Goal: Task Accomplishment & Management: Manage account settings

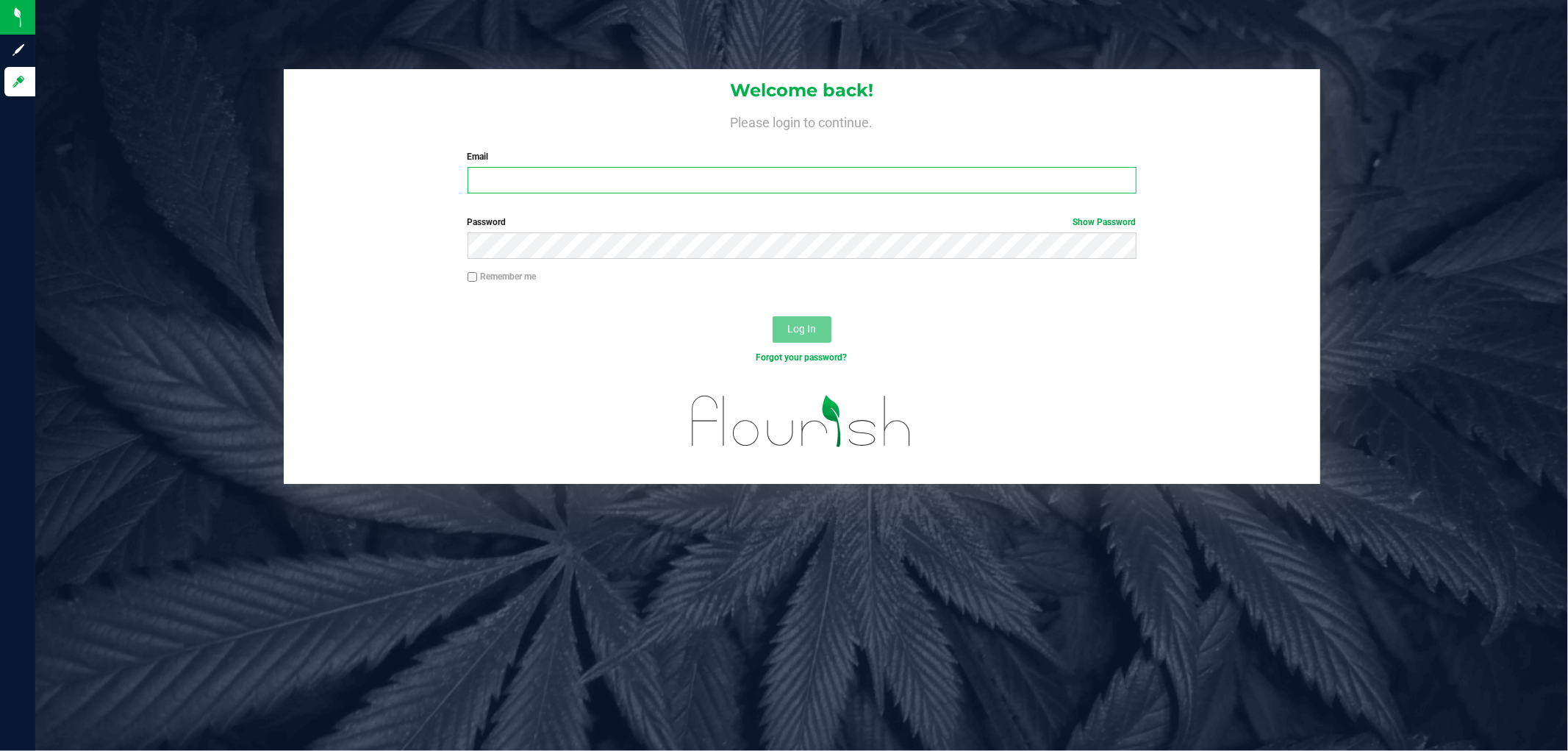
click at [488, 173] on input "Email" at bounding box center [802, 180] width 669 height 26
type input "[EMAIL_ADDRESS][DOMAIN_NAME]"
click at [773, 316] on button "Log In" at bounding box center [802, 329] width 59 height 26
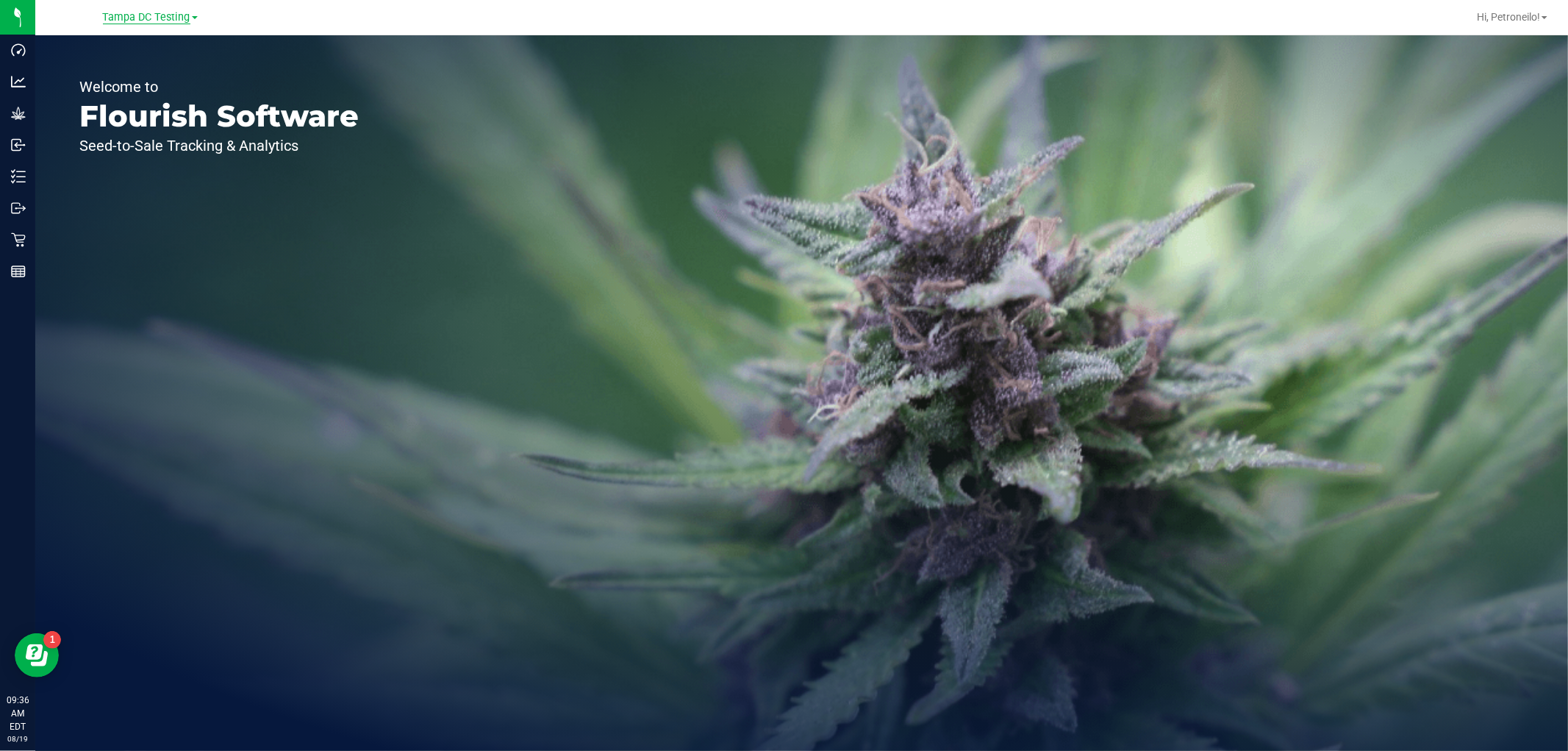
click at [147, 15] on span "Tampa DC Testing" at bounding box center [146, 18] width 87 height 13
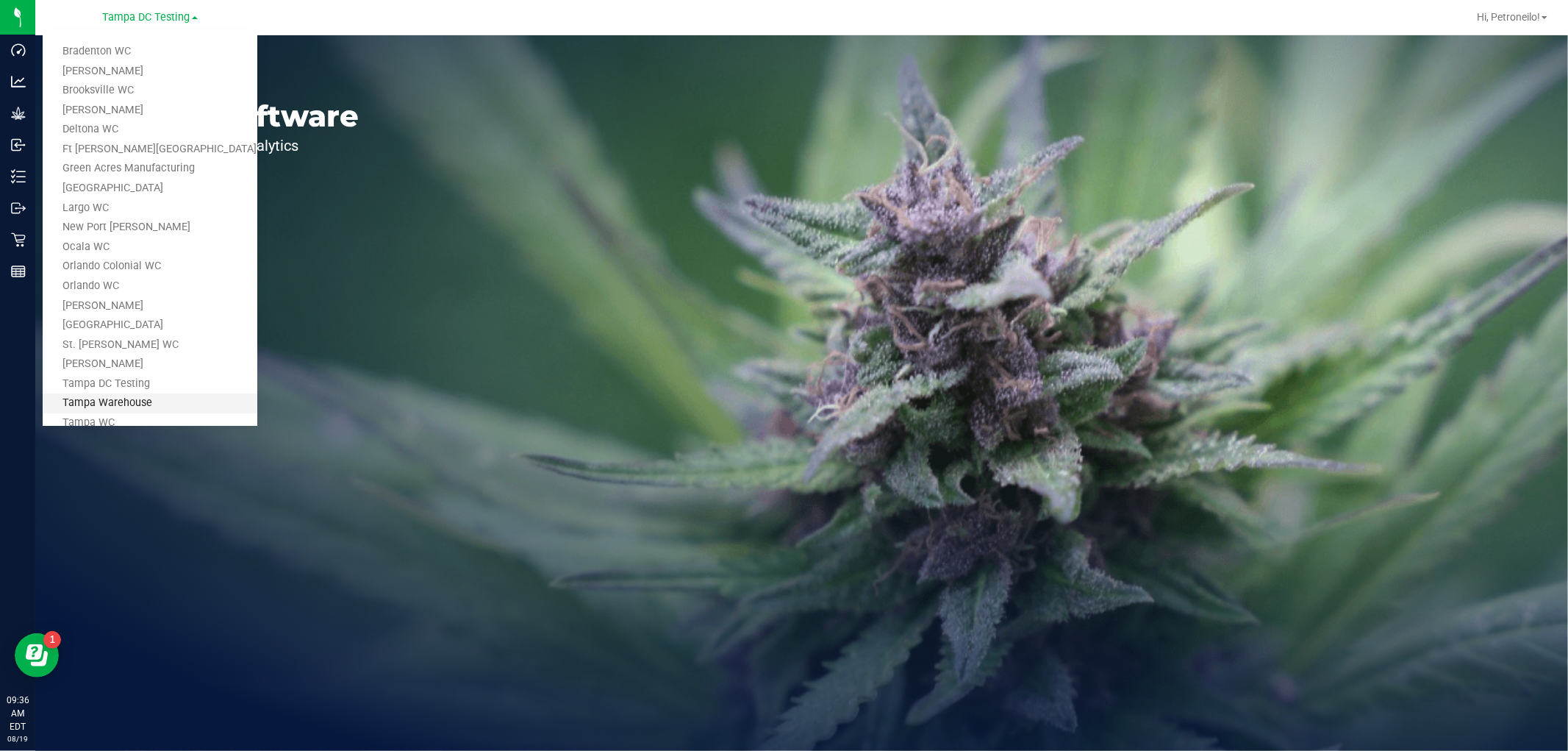
click at [128, 398] on link "Tampa Warehouse" at bounding box center [150, 403] width 215 height 20
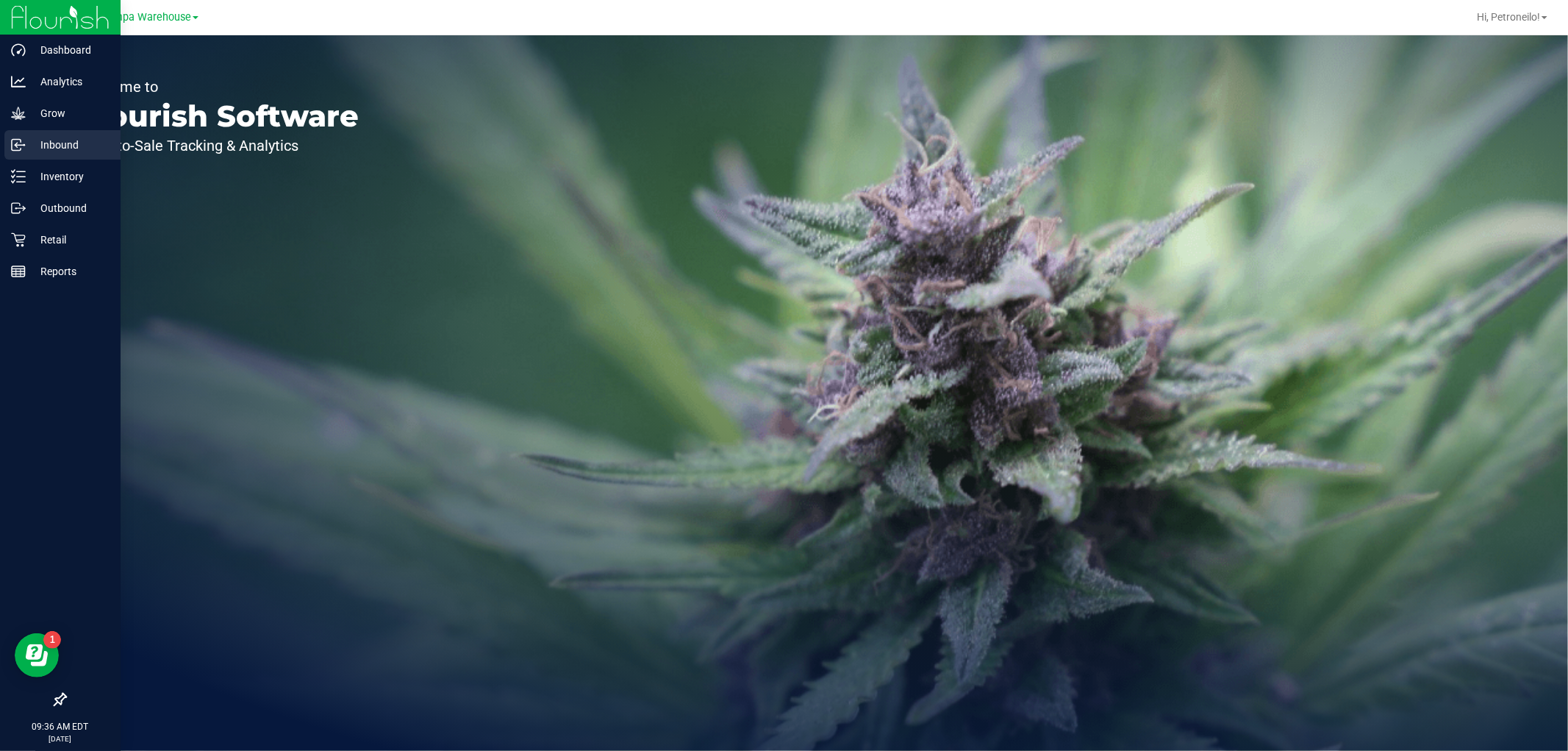
click at [48, 154] on div "Inbound" at bounding box center [62, 144] width 116 height 29
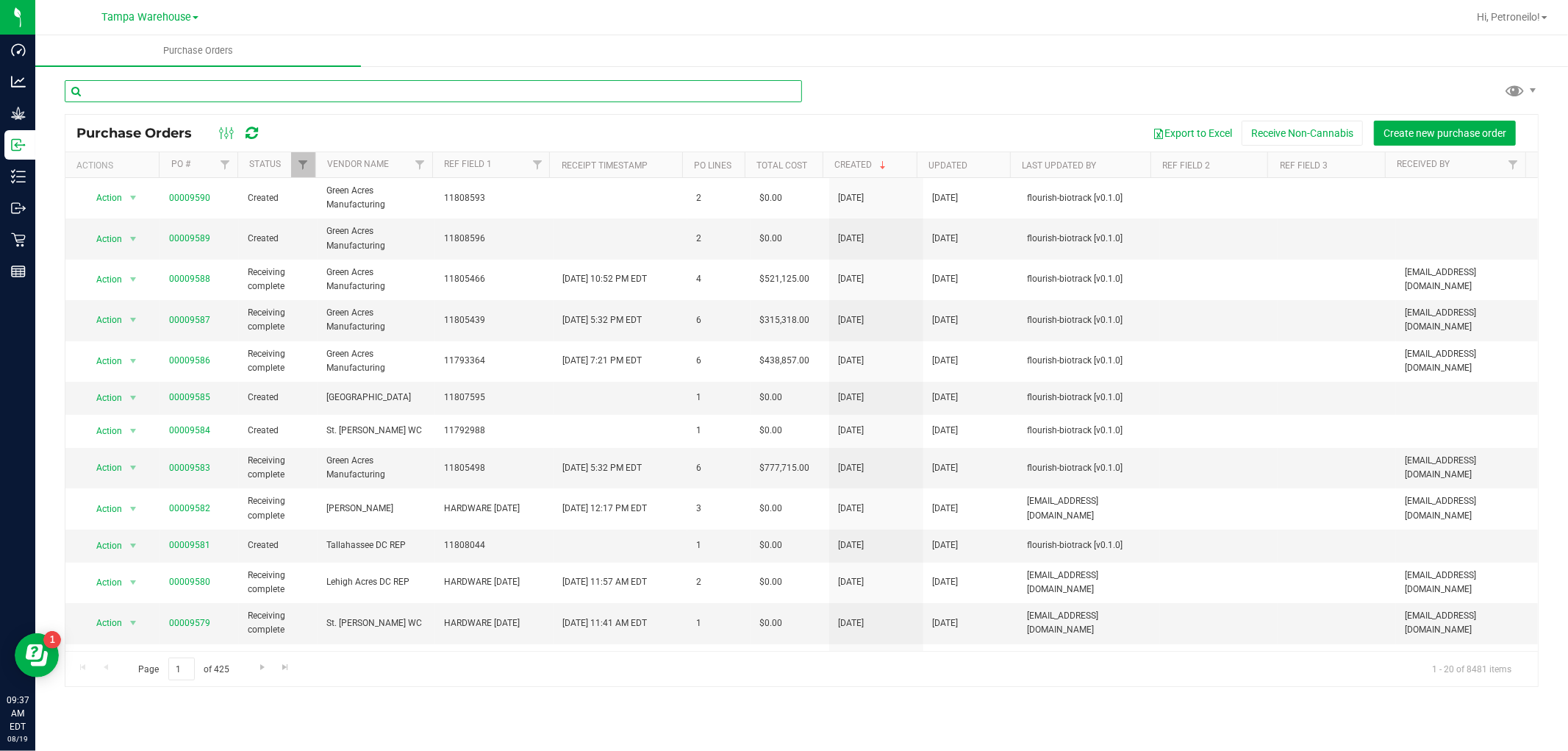
click at [397, 92] on input "text" at bounding box center [434, 91] width 737 height 22
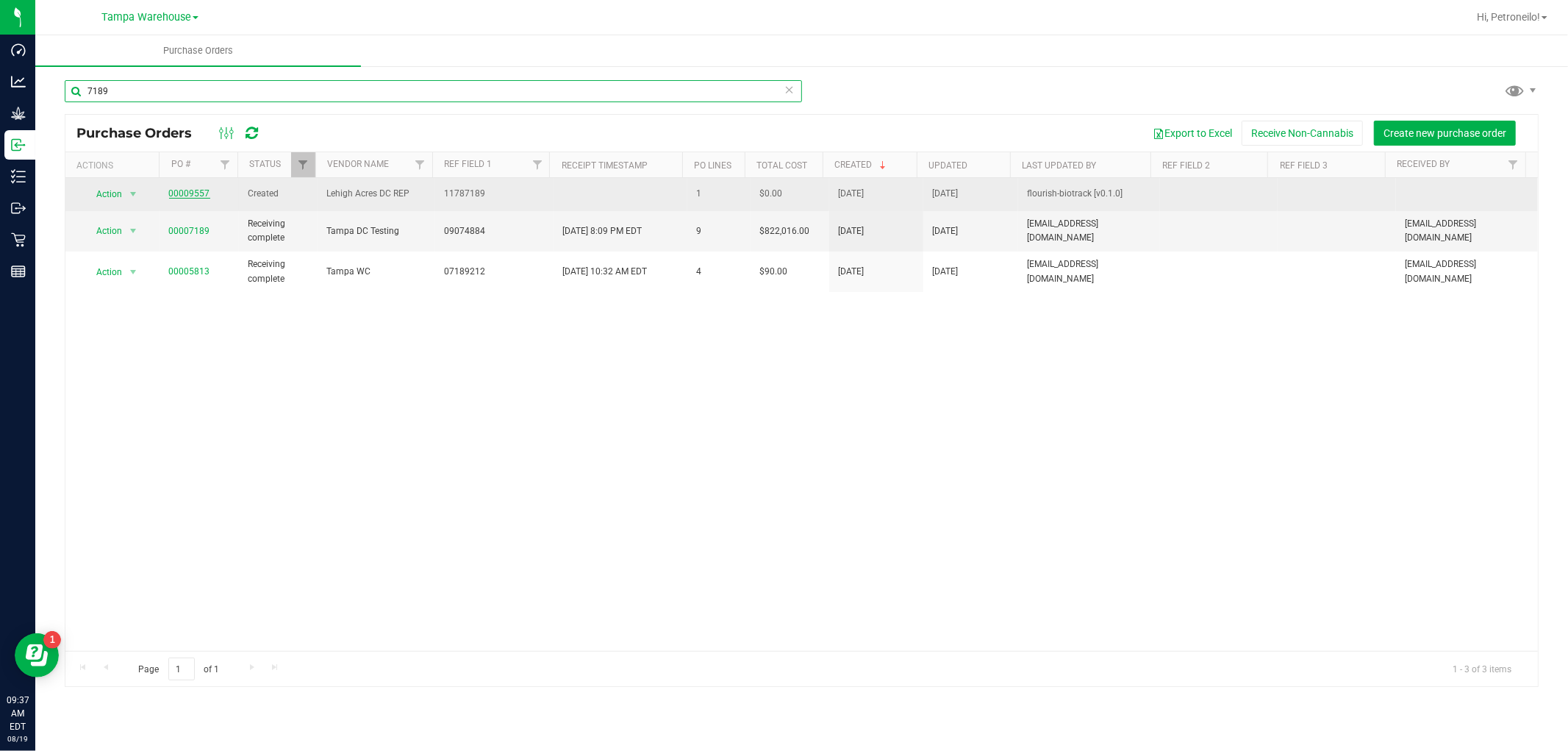
type input "7189"
click at [206, 191] on link "00009557" at bounding box center [189, 194] width 41 height 11
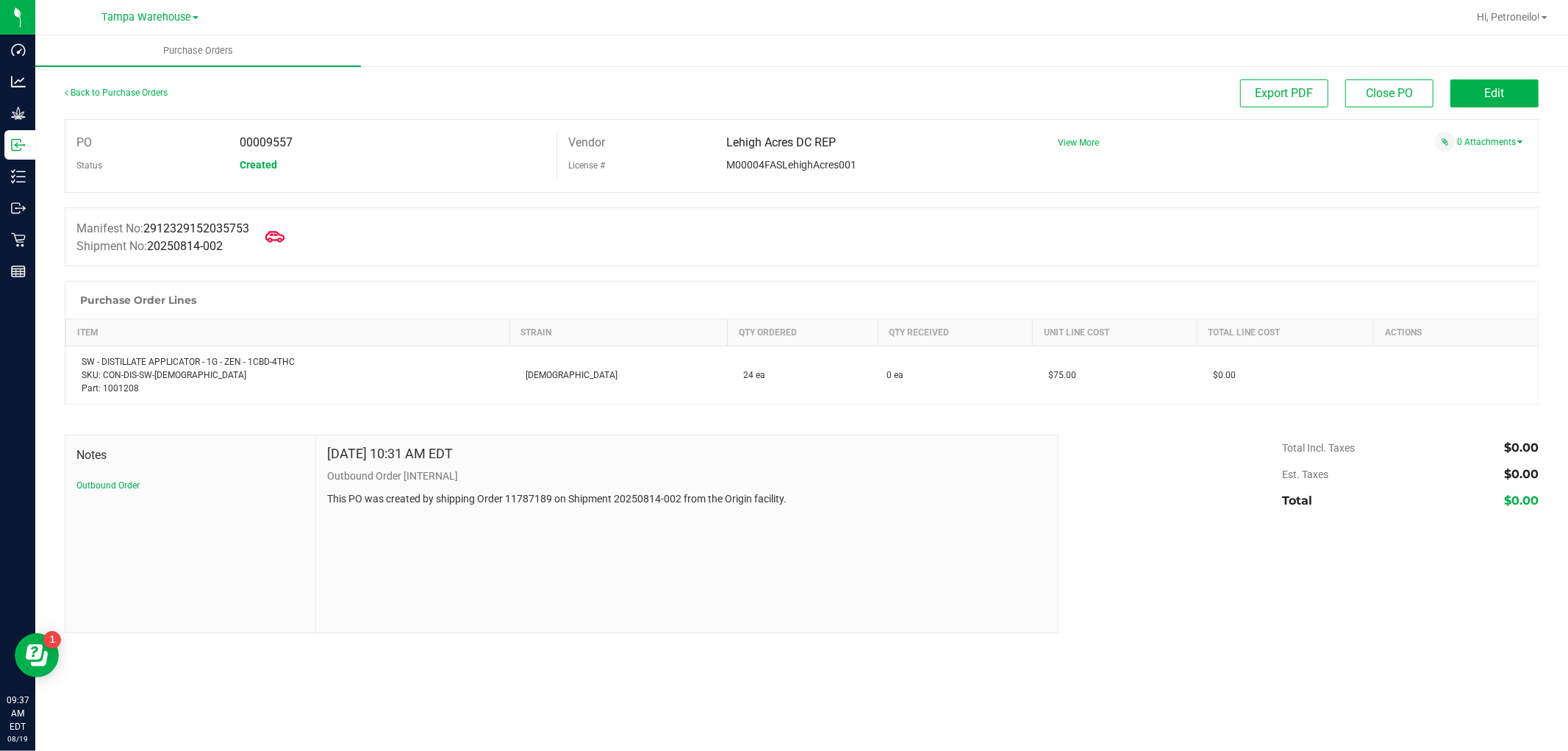
click at [274, 246] on icon at bounding box center [275, 237] width 19 height 19
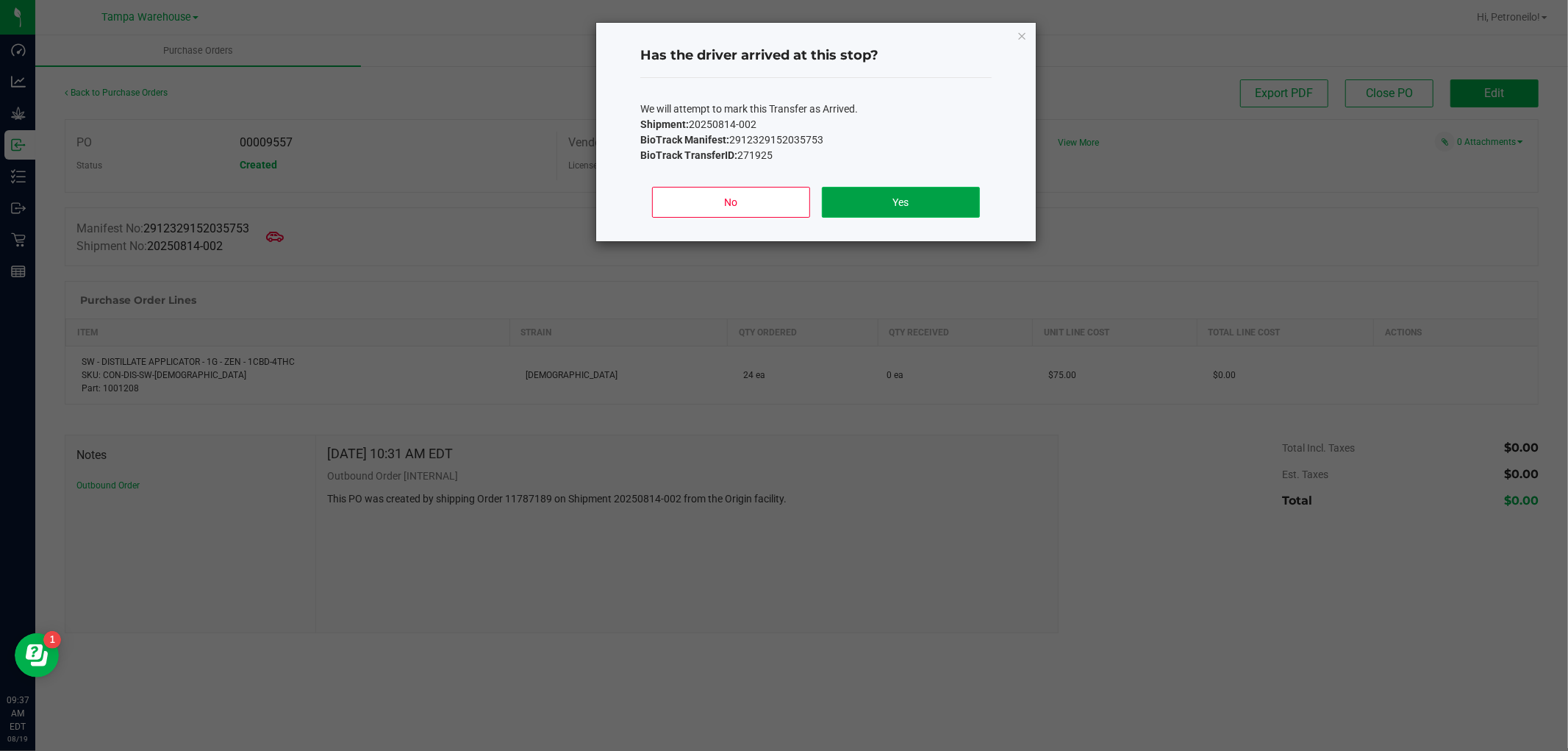
click at [934, 196] on button "Yes" at bounding box center [901, 202] width 158 height 31
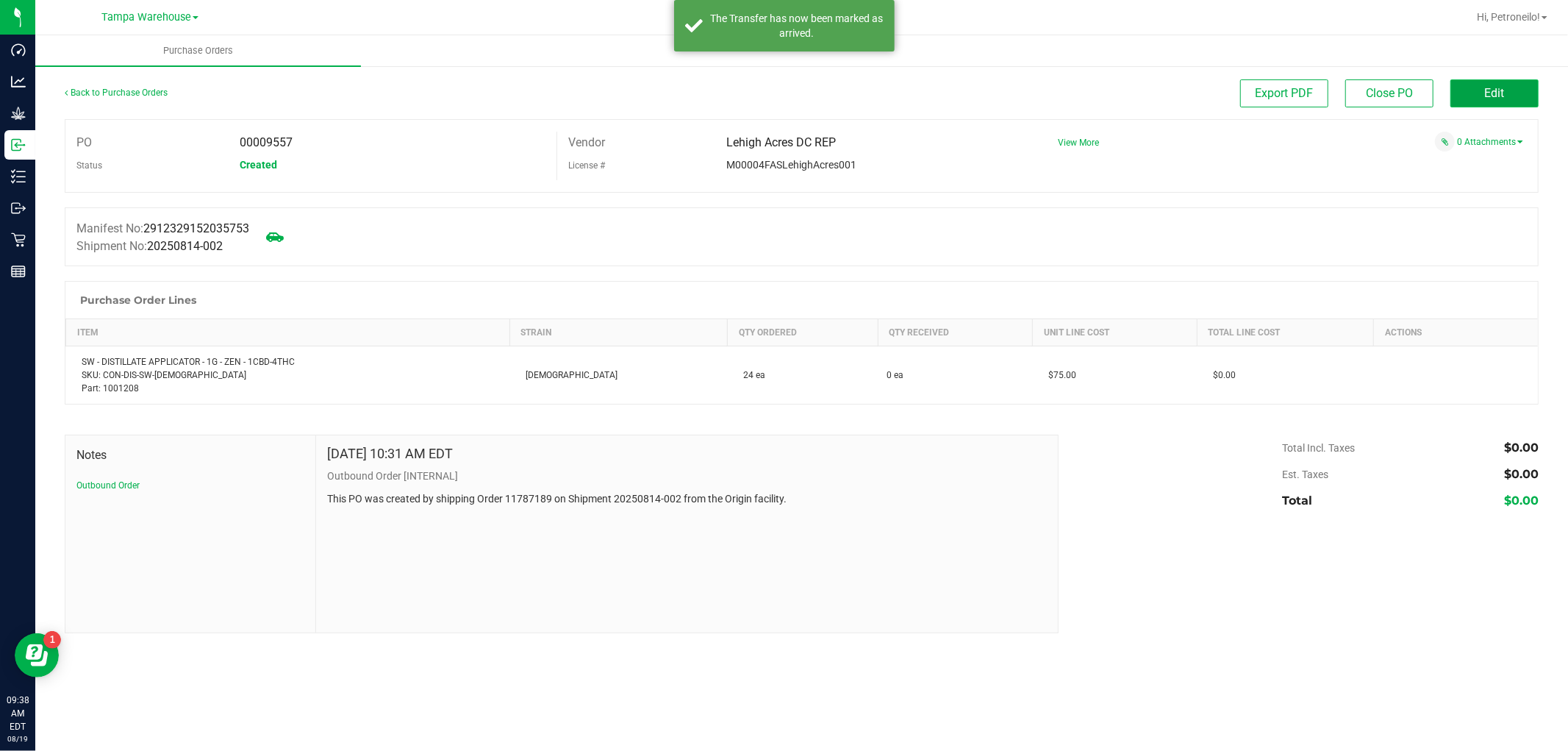
click at [1472, 94] on button "Edit" at bounding box center [1494, 93] width 88 height 28
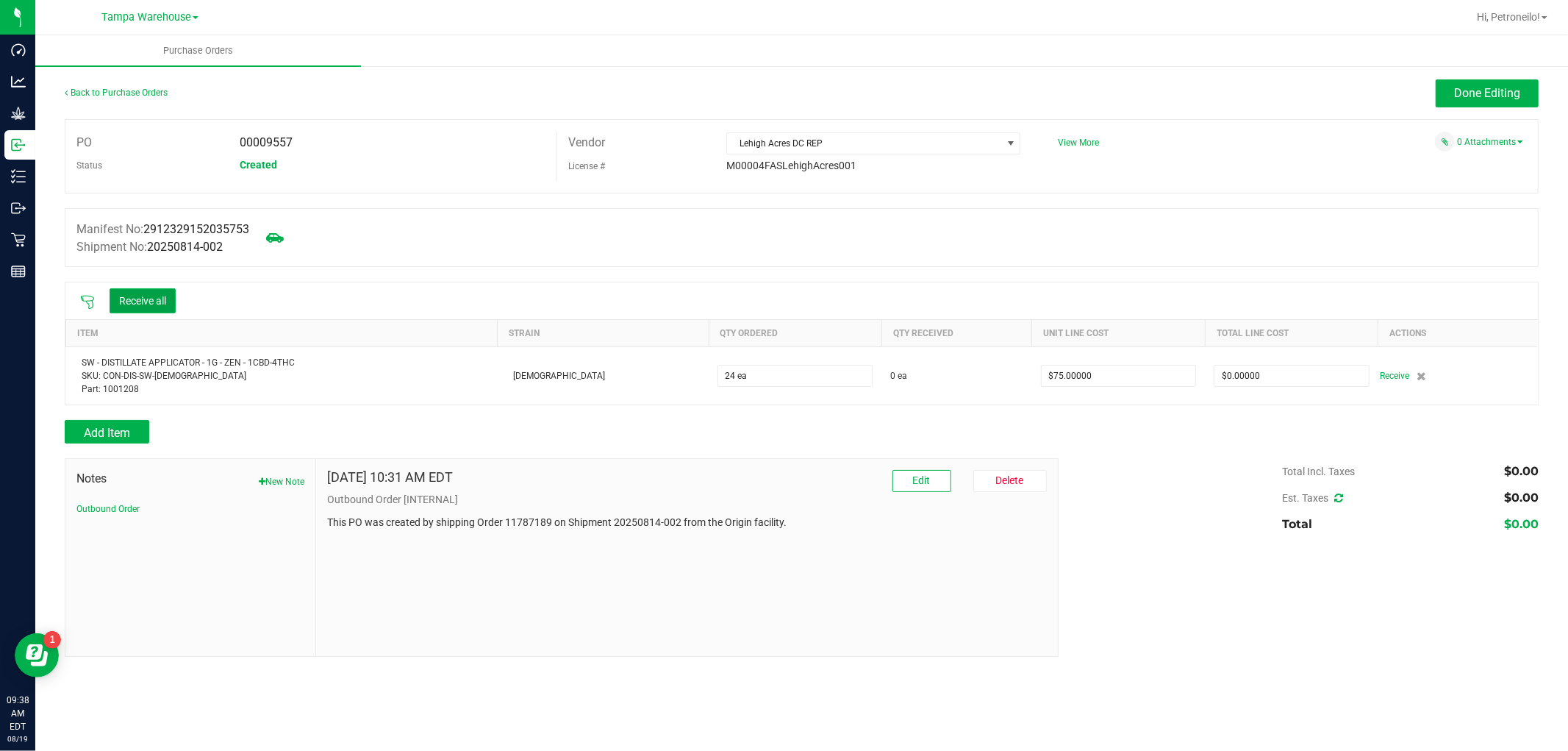
click at [150, 304] on button "Receive all" at bounding box center [142, 301] width 66 height 25
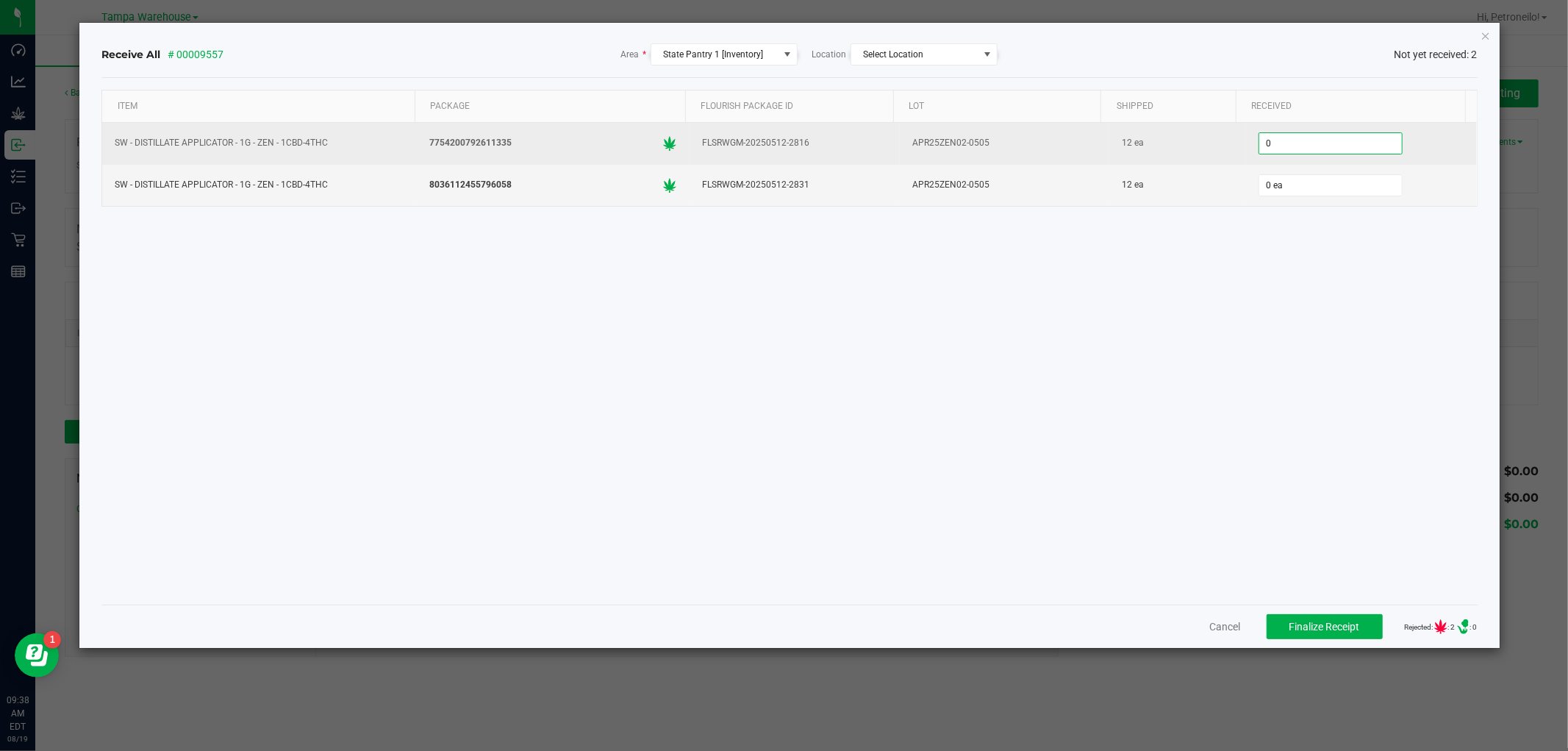
click at [1311, 136] on input "0" at bounding box center [1330, 143] width 143 height 20
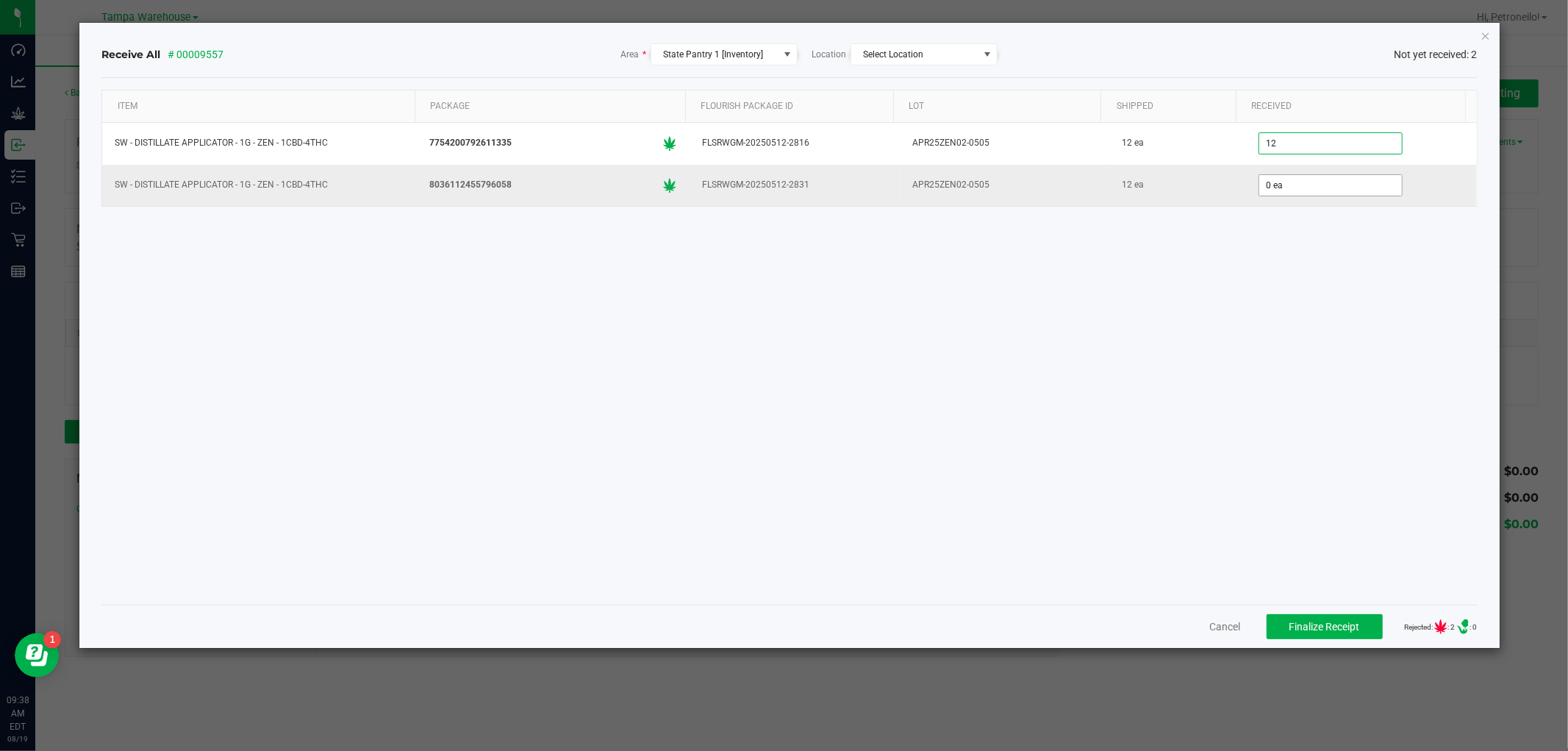
type input "12 ea"
click at [1311, 195] on input "0" at bounding box center [1330, 185] width 143 height 20
type input "12 ea"
click at [1267, 298] on div "Item Package Flourish Package ID Lot Shipped Received SW - DISTILLATE APPLICATO…" at bounding box center [788, 341] width 1375 height 503
click at [1305, 630] on span "Finalize Receipt" at bounding box center [1324, 626] width 70 height 11
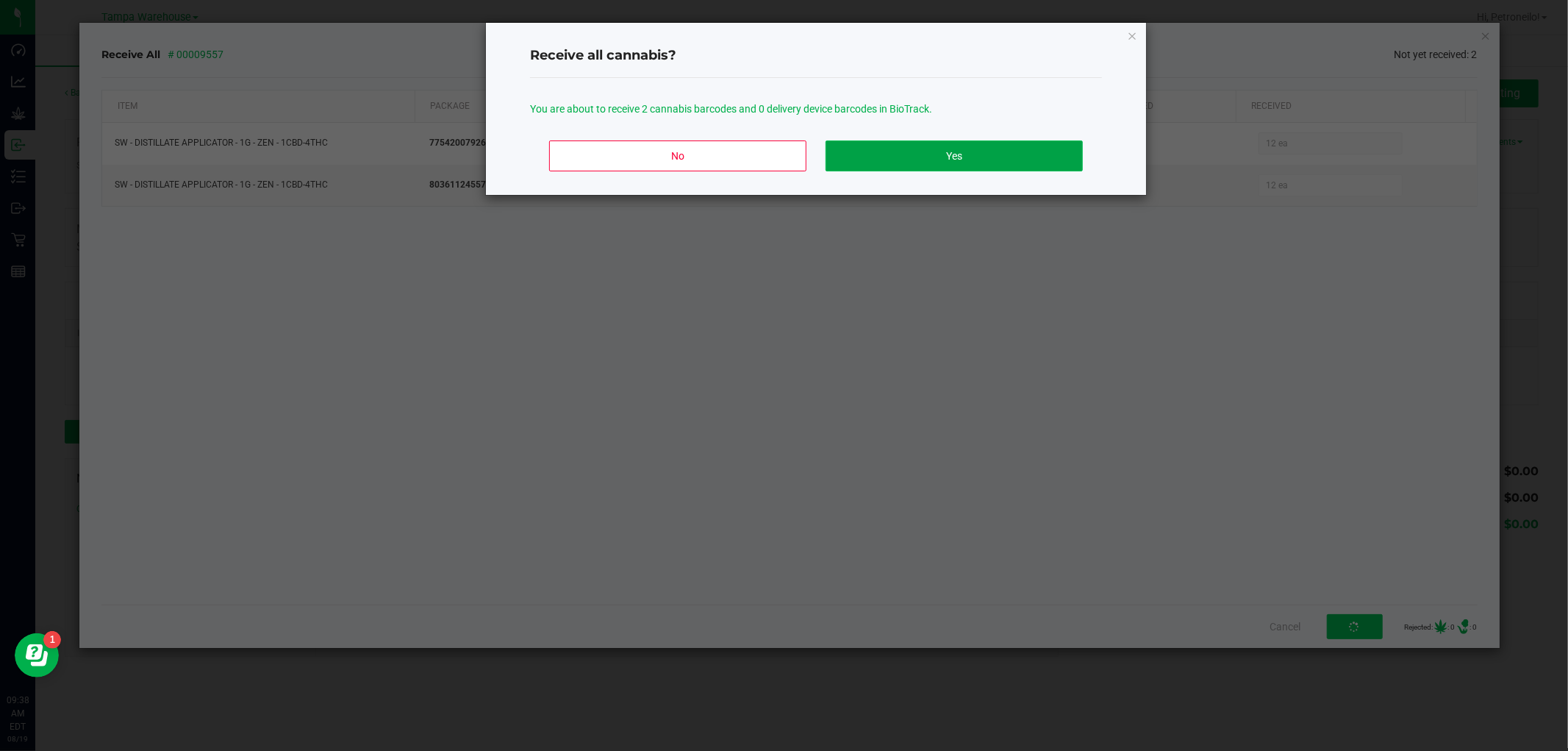
click at [897, 163] on button "Yes" at bounding box center [954, 156] width 257 height 31
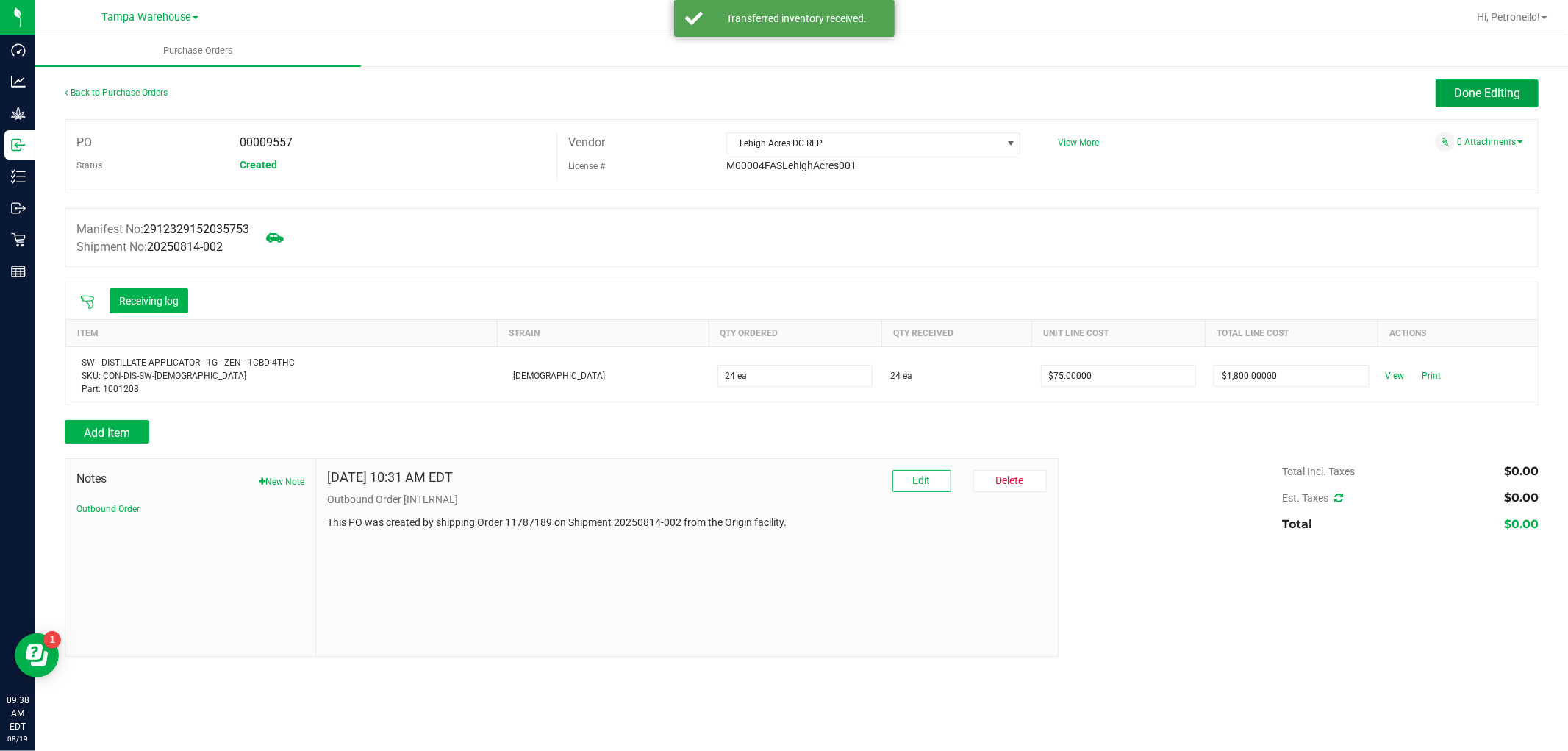
click at [1476, 85] on button "Done Editing" at bounding box center [1487, 93] width 103 height 28
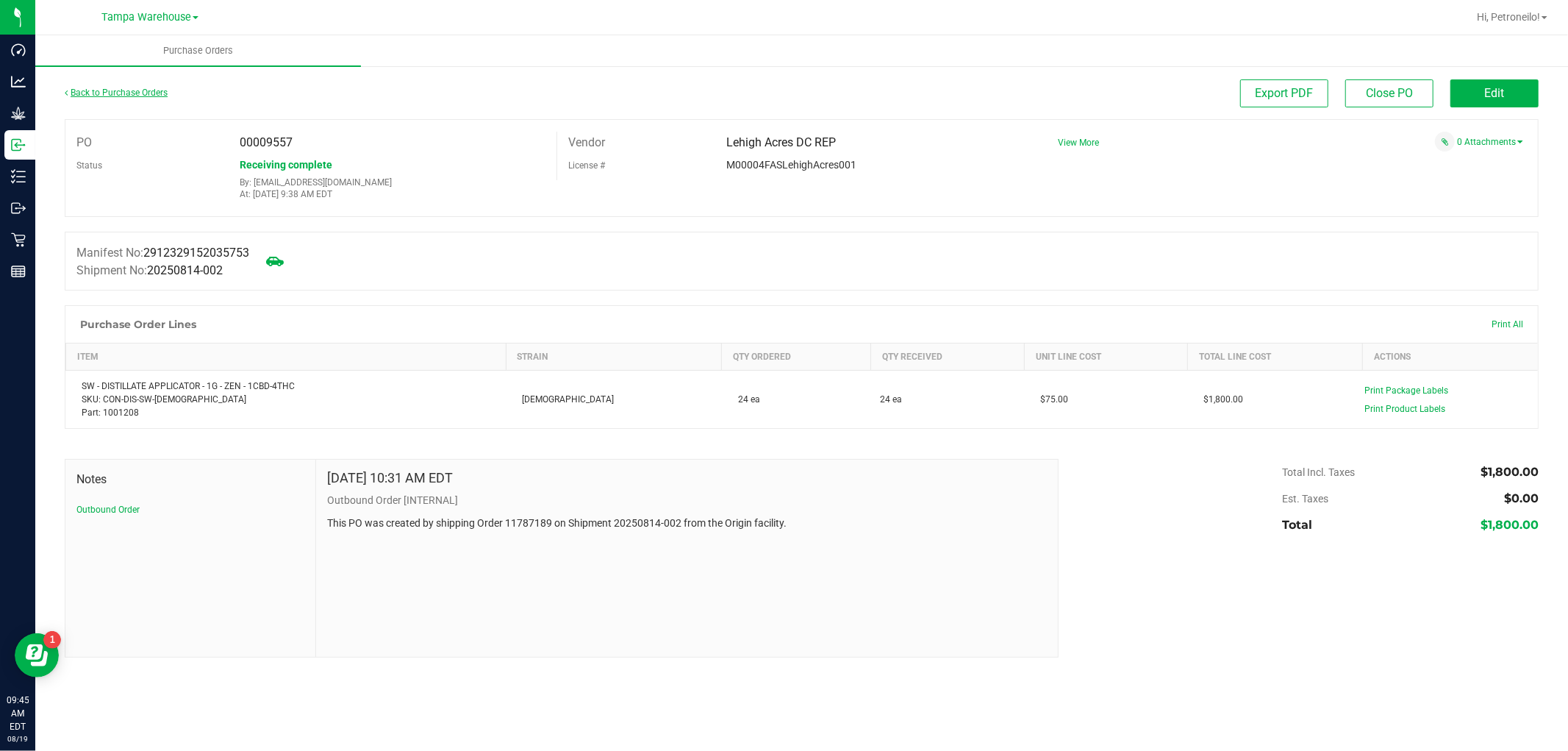
click at [159, 92] on link "Back to Purchase Orders" at bounding box center [116, 92] width 103 height 11
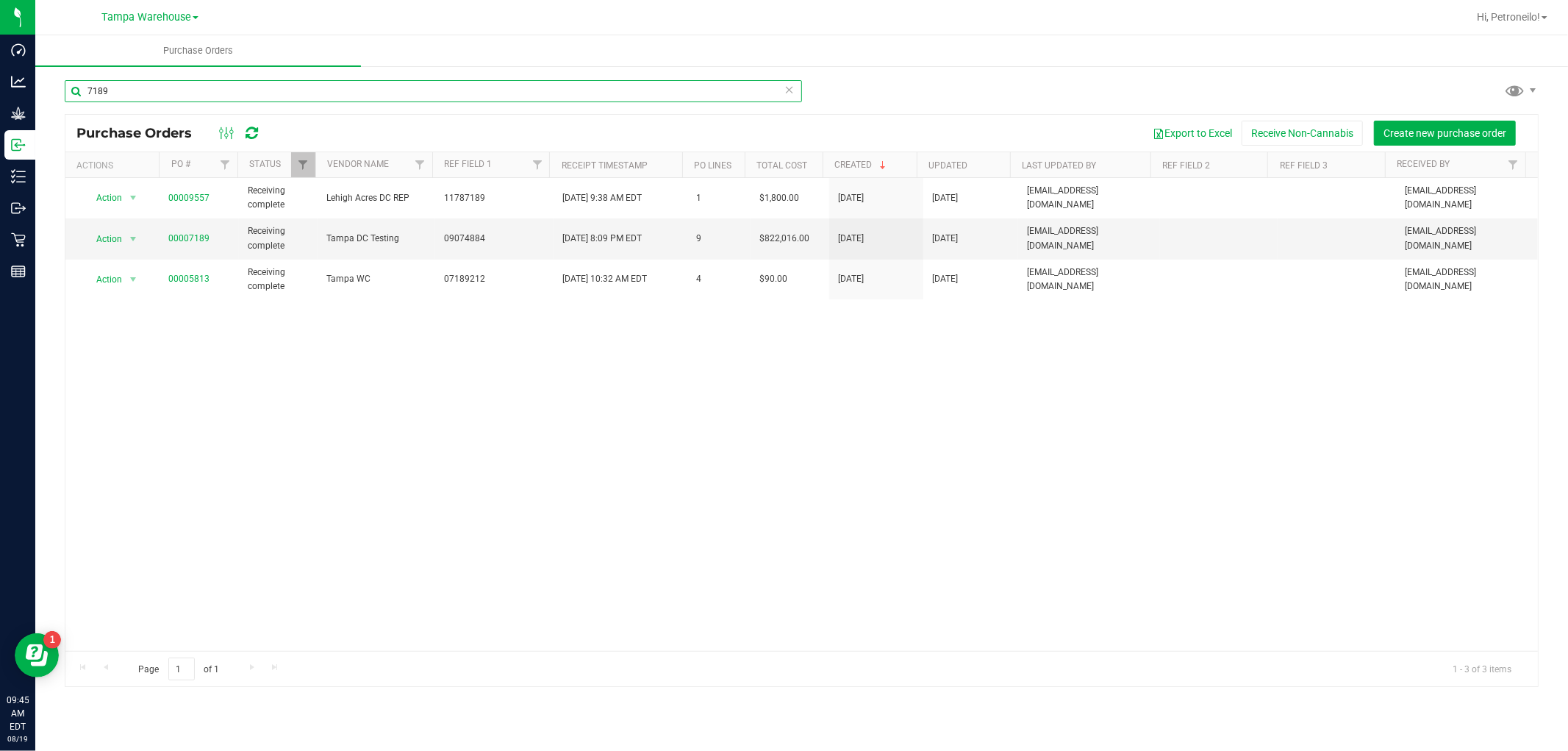
click at [187, 97] on input "7189" at bounding box center [434, 91] width 737 height 22
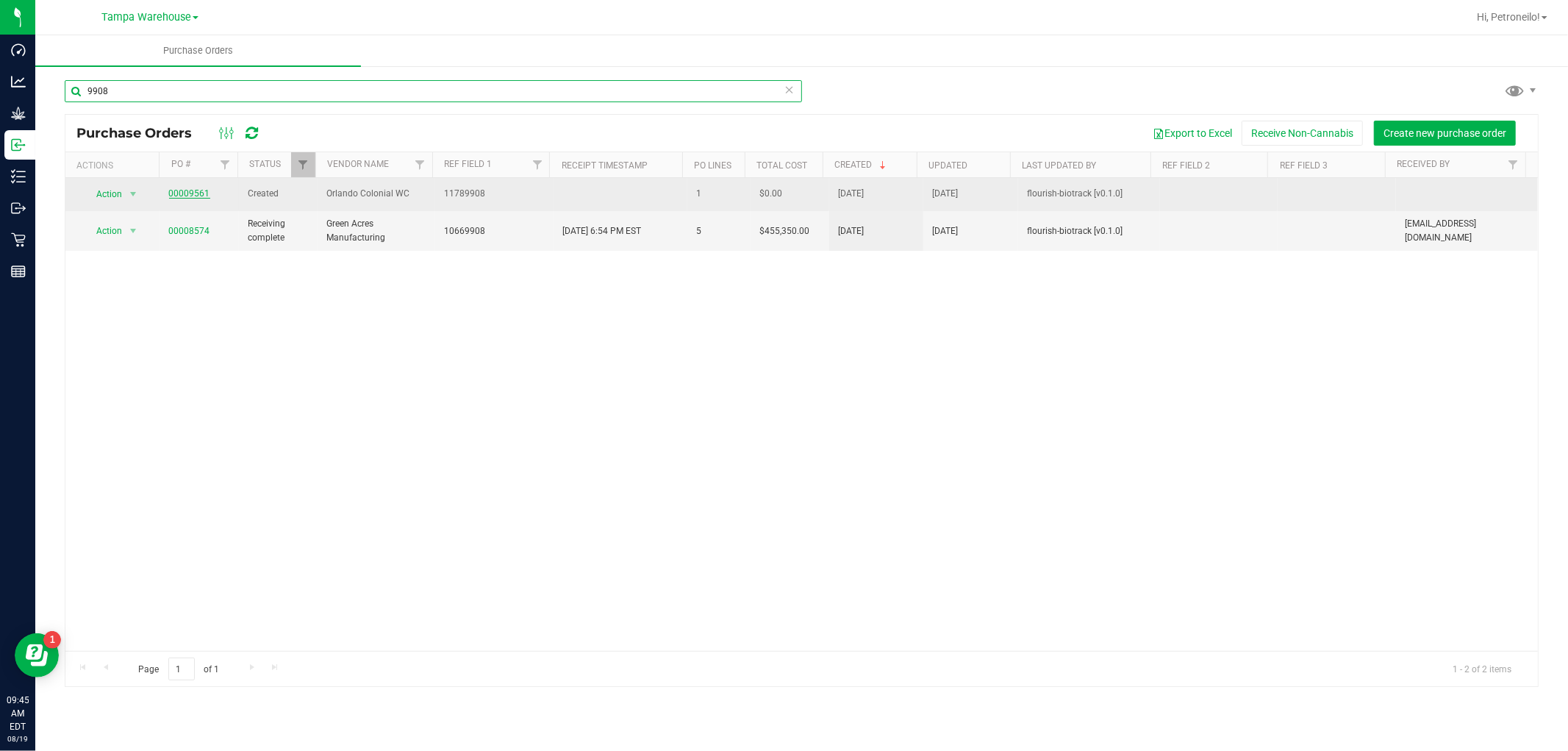
type input "9908"
click at [194, 193] on link "00009561" at bounding box center [189, 194] width 41 height 11
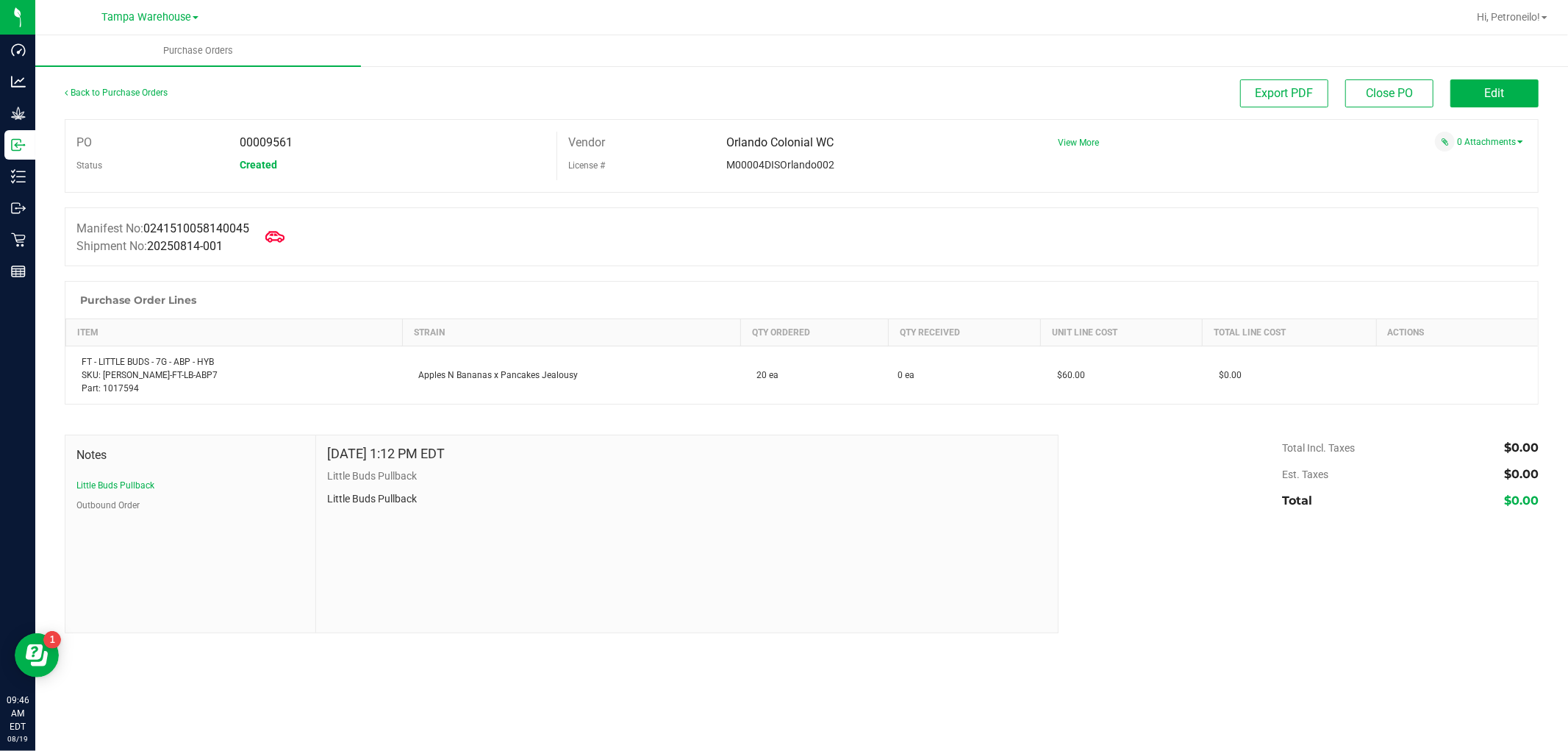
click at [284, 236] on icon at bounding box center [275, 236] width 19 height 11
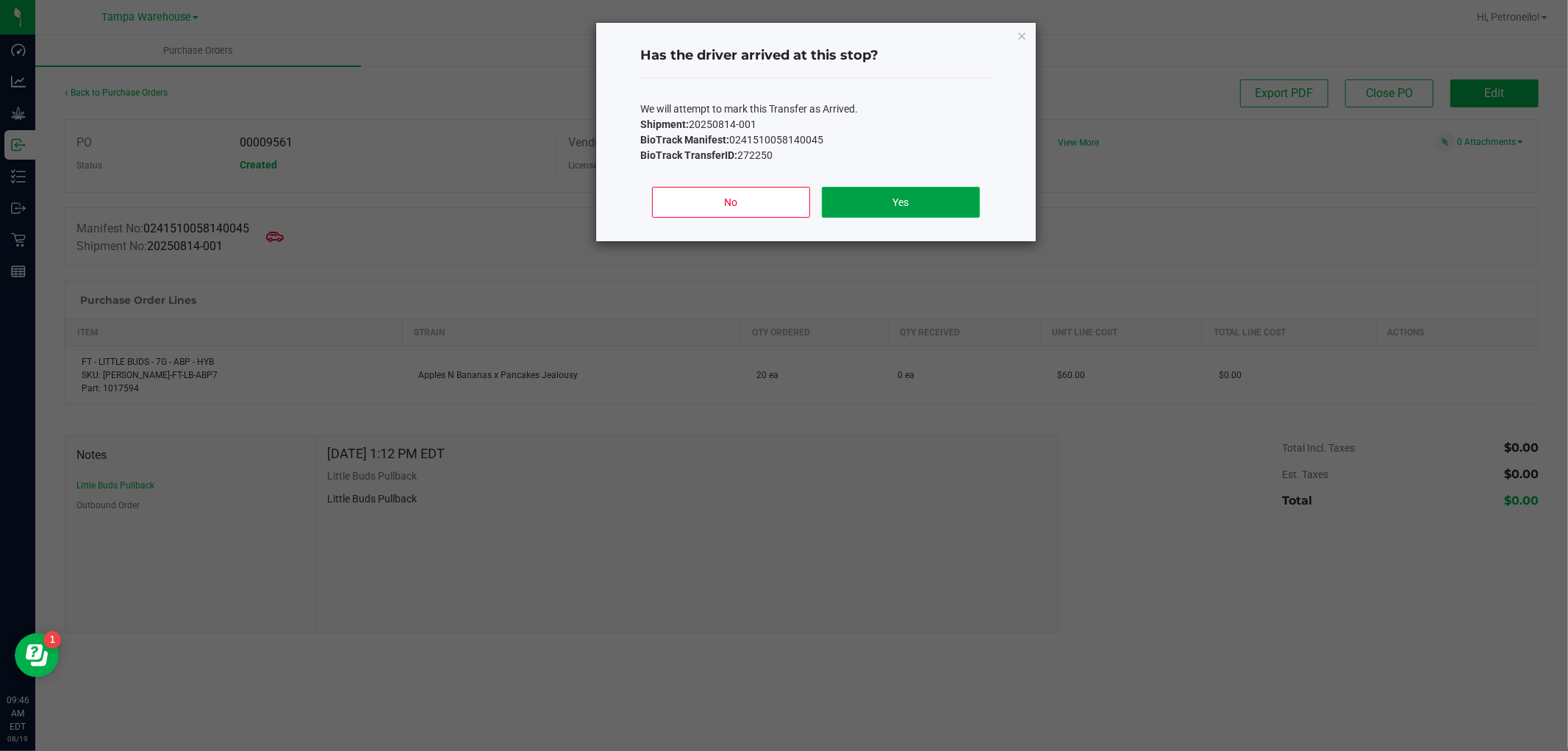
click at [900, 199] on button "Yes" at bounding box center [901, 202] width 158 height 31
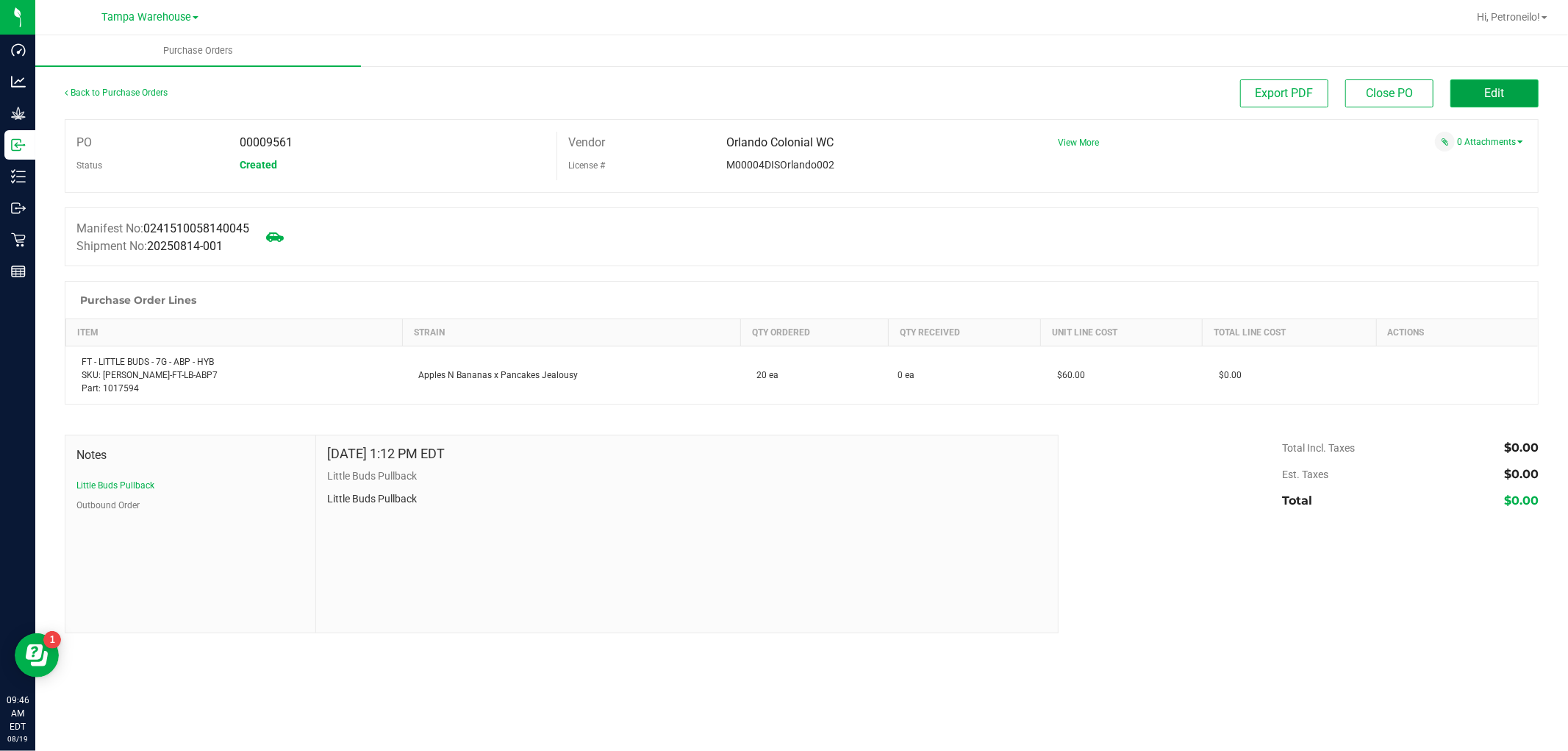
click at [1474, 92] on button "Edit" at bounding box center [1494, 93] width 88 height 28
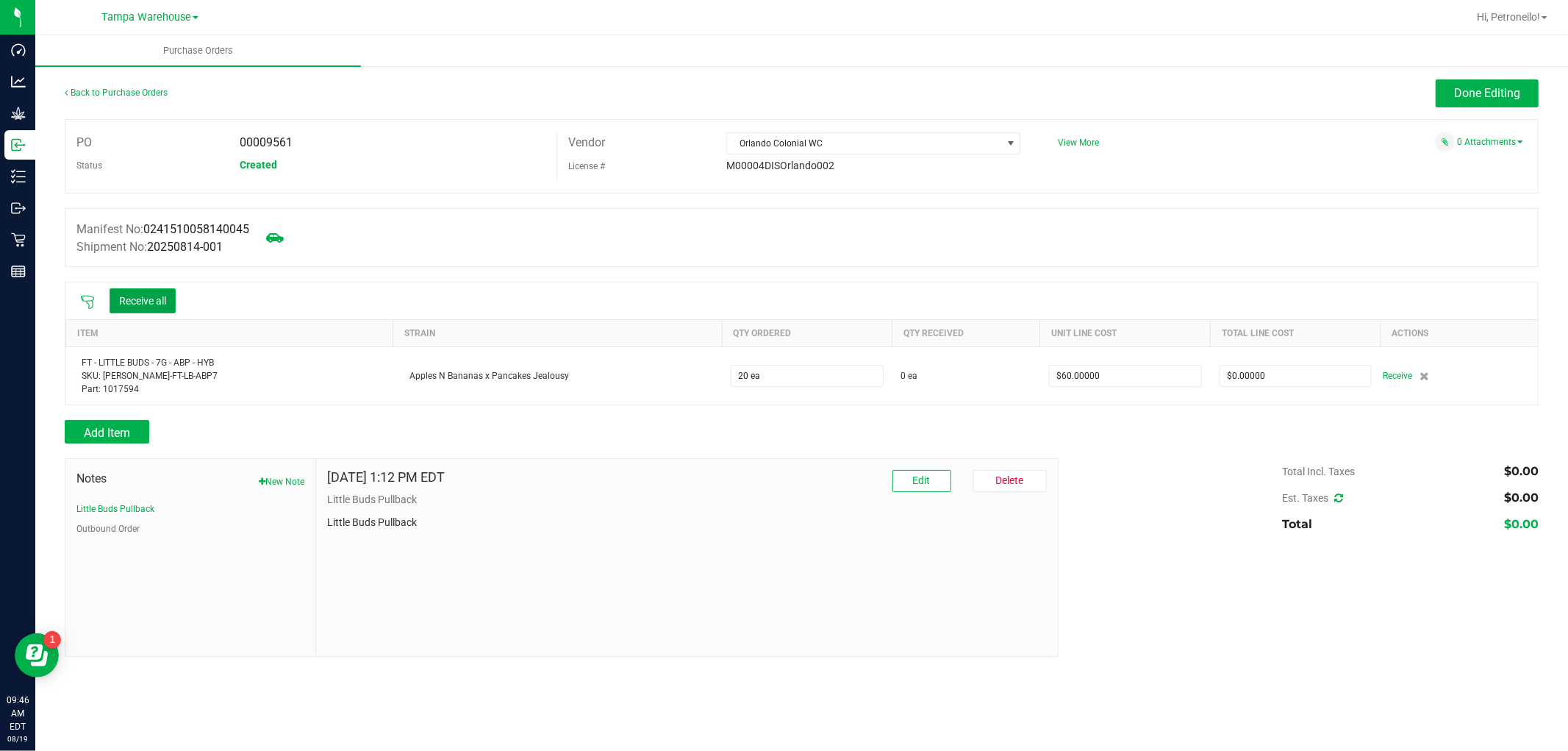
click at [150, 298] on button "Receive all" at bounding box center [142, 301] width 66 height 25
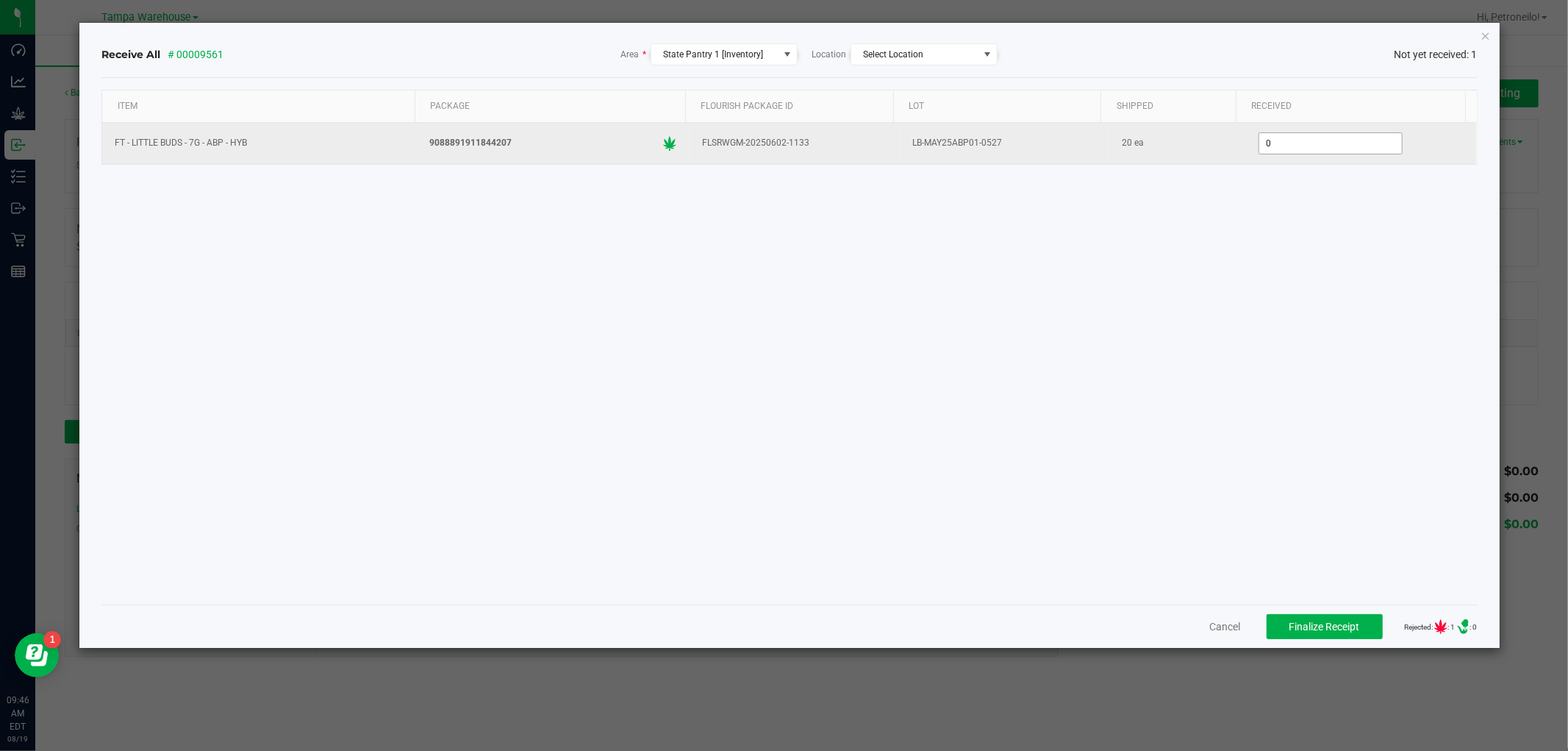
click at [1343, 144] on input "0" at bounding box center [1330, 143] width 143 height 20
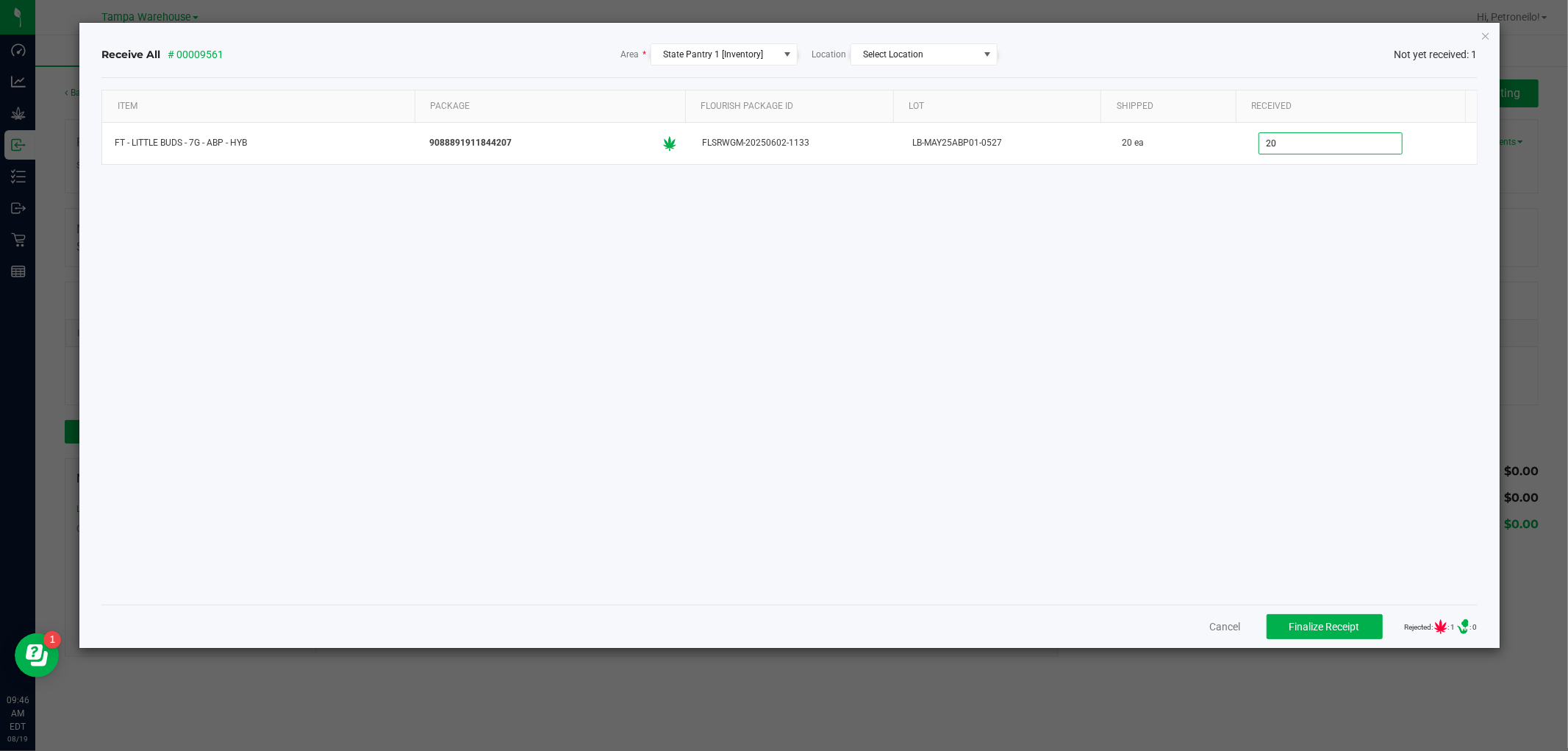
type input "20 ea"
click at [1263, 291] on div "Item Package Flourish Package ID Lot Shipped Received FT - LITTLE BUDS - 7G - A…" at bounding box center [788, 341] width 1375 height 503
click at [1315, 626] on span "Finalize Receipt" at bounding box center [1324, 626] width 70 height 11
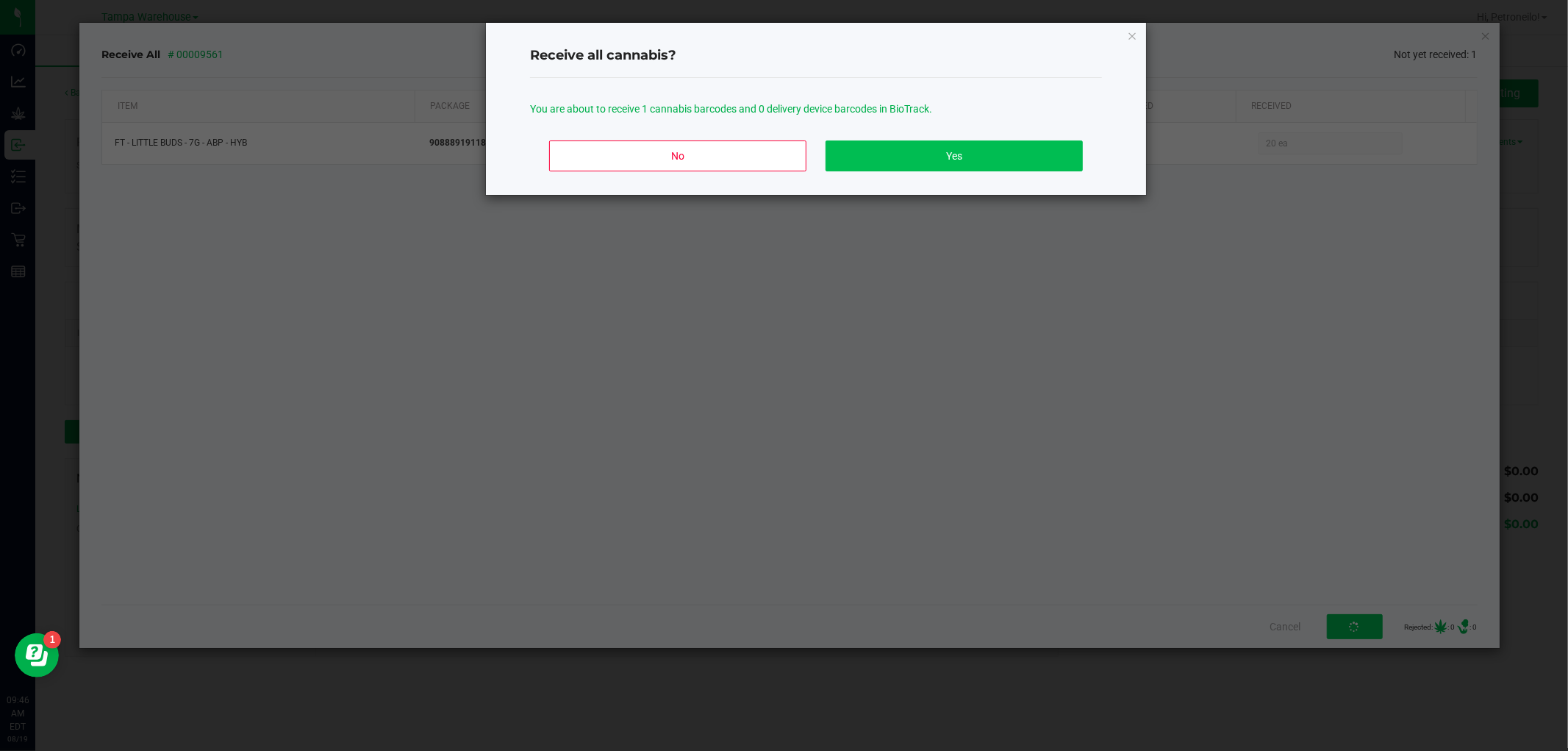
drag, startPoint x: 962, startPoint y: 173, endPoint x: 964, endPoint y: 160, distance: 13.2
click at [962, 173] on div "No Yes" at bounding box center [816, 161] width 572 height 66
click at [964, 152] on button "Yes" at bounding box center [954, 156] width 257 height 31
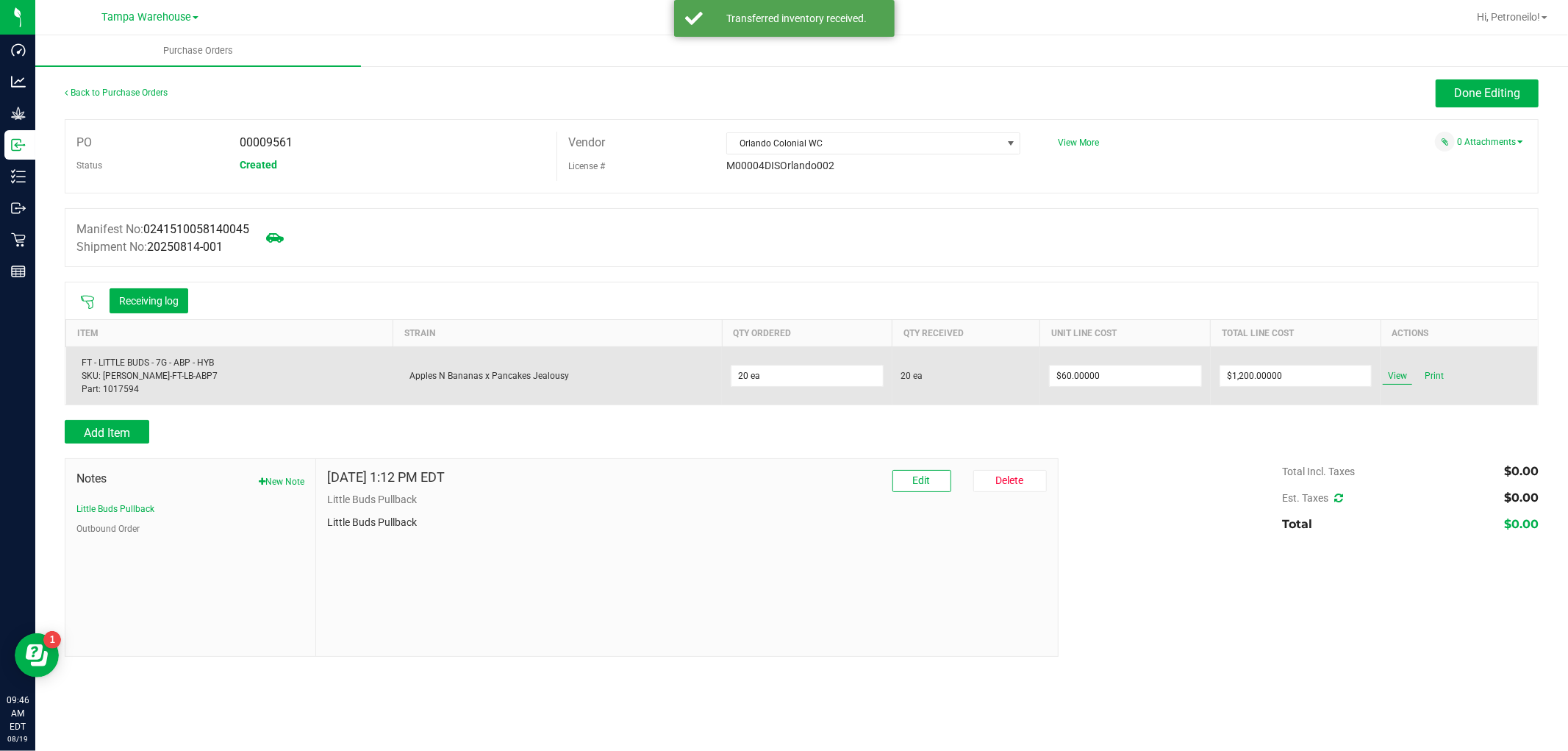
click at [1397, 376] on span "View" at bounding box center [1397, 376] width 29 height 18
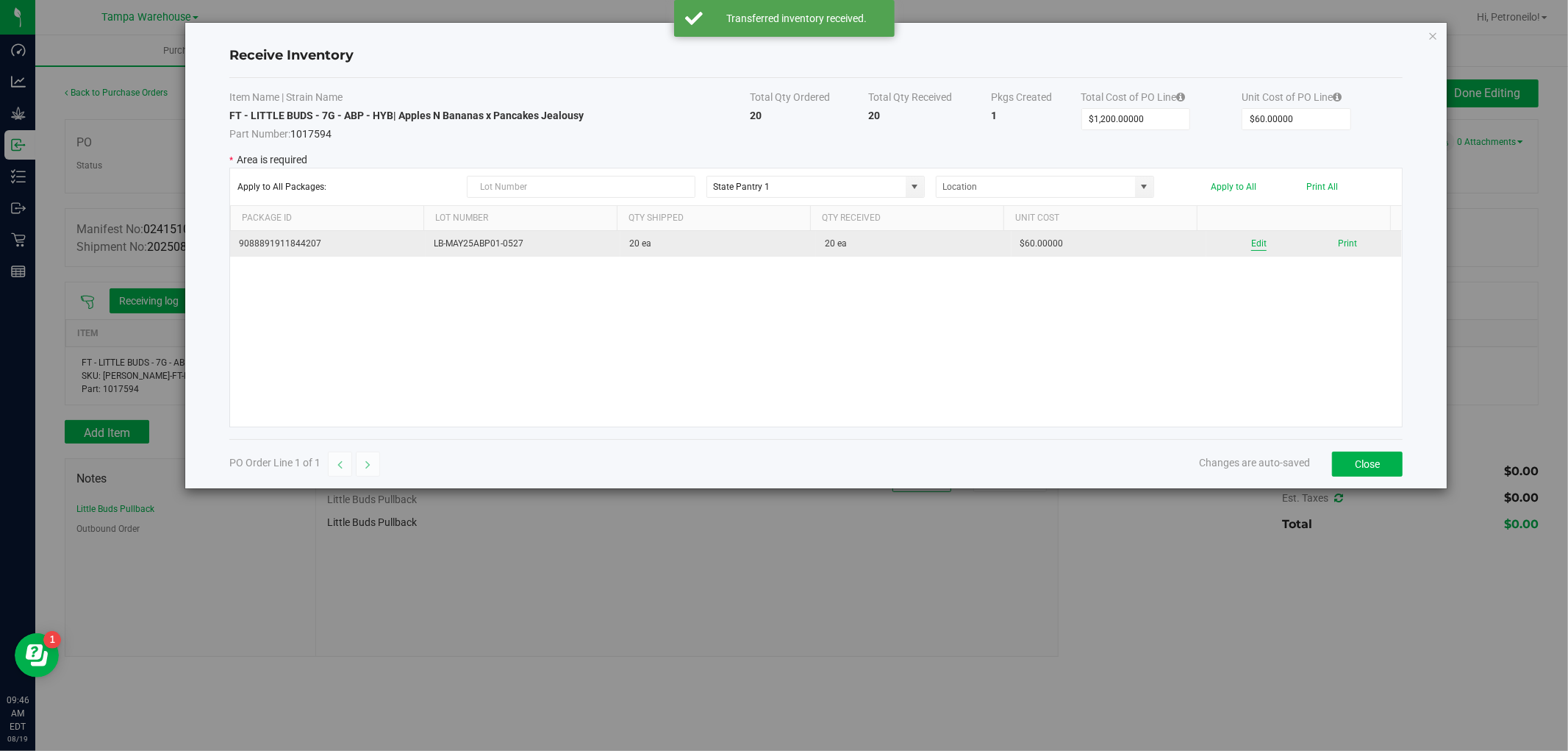
click at [1255, 244] on button "Edit" at bounding box center [1259, 244] width 16 height 14
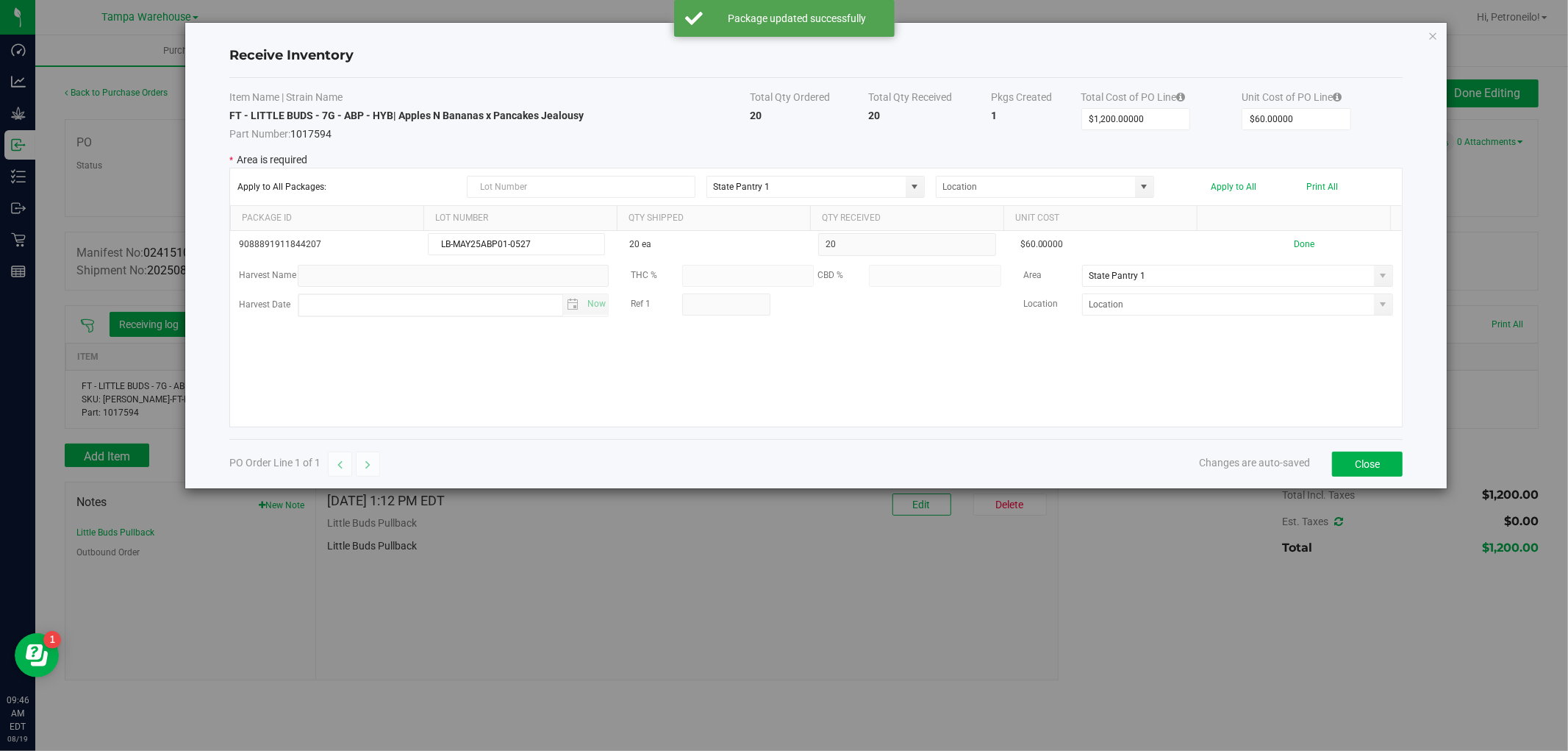
click at [1378, 307] on span at bounding box center [1383, 304] width 11 height 11
click at [1264, 334] on li "State Pantry 1" at bounding box center [1227, 332] width 306 height 25
type input "State Pantry 1"
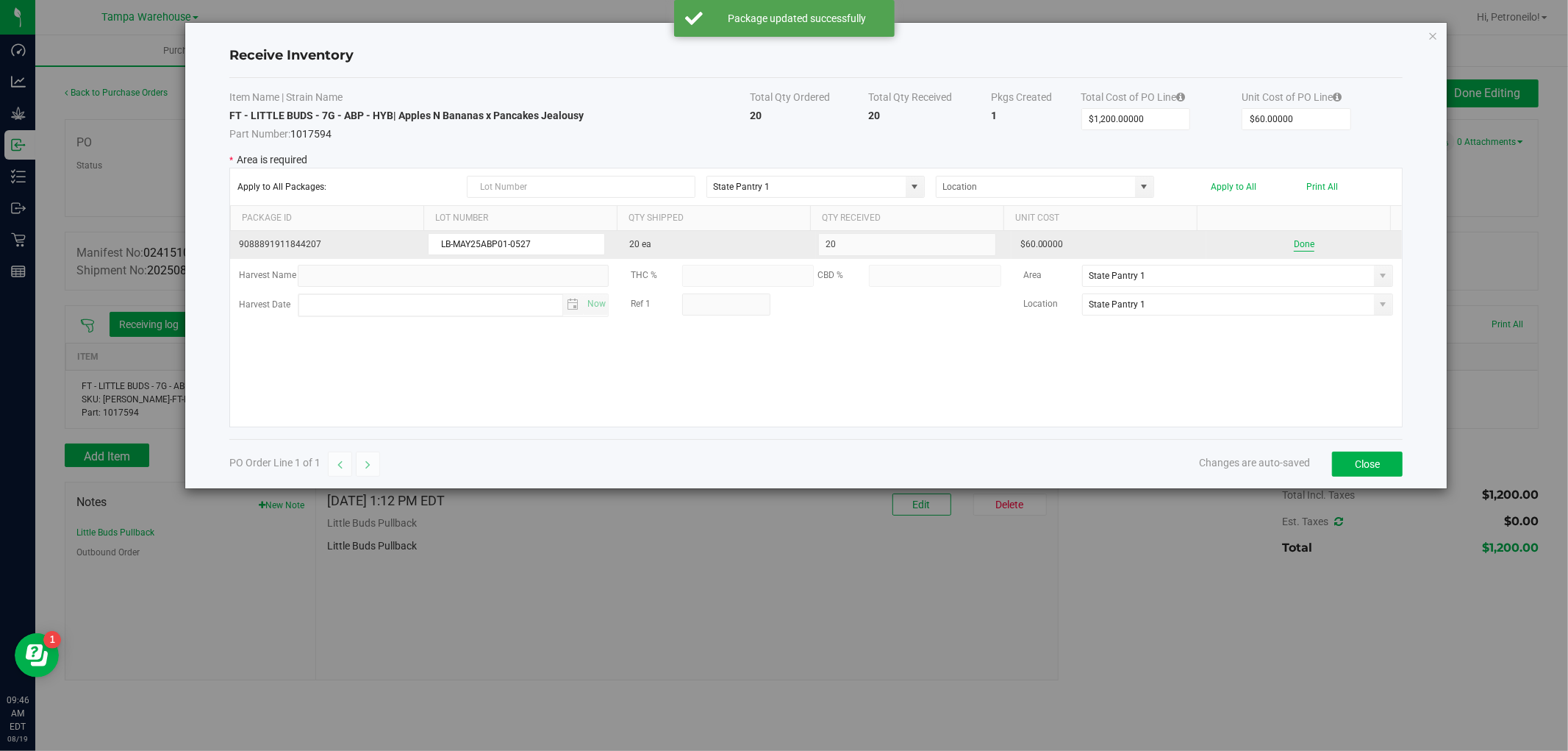
click at [1293, 246] on button "Done" at bounding box center [1303, 245] width 20 height 14
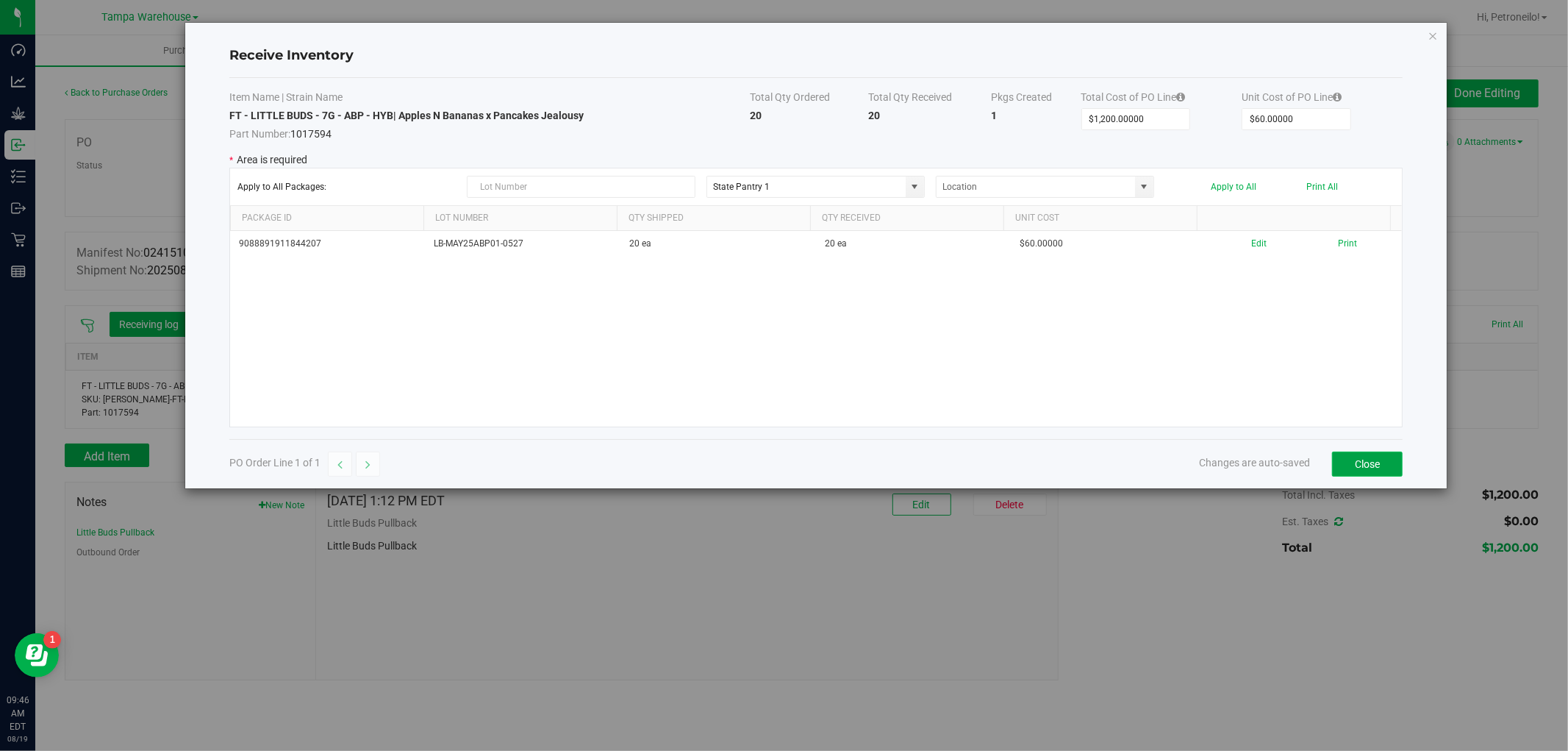
click at [1351, 460] on button "Close" at bounding box center [1367, 464] width 70 height 25
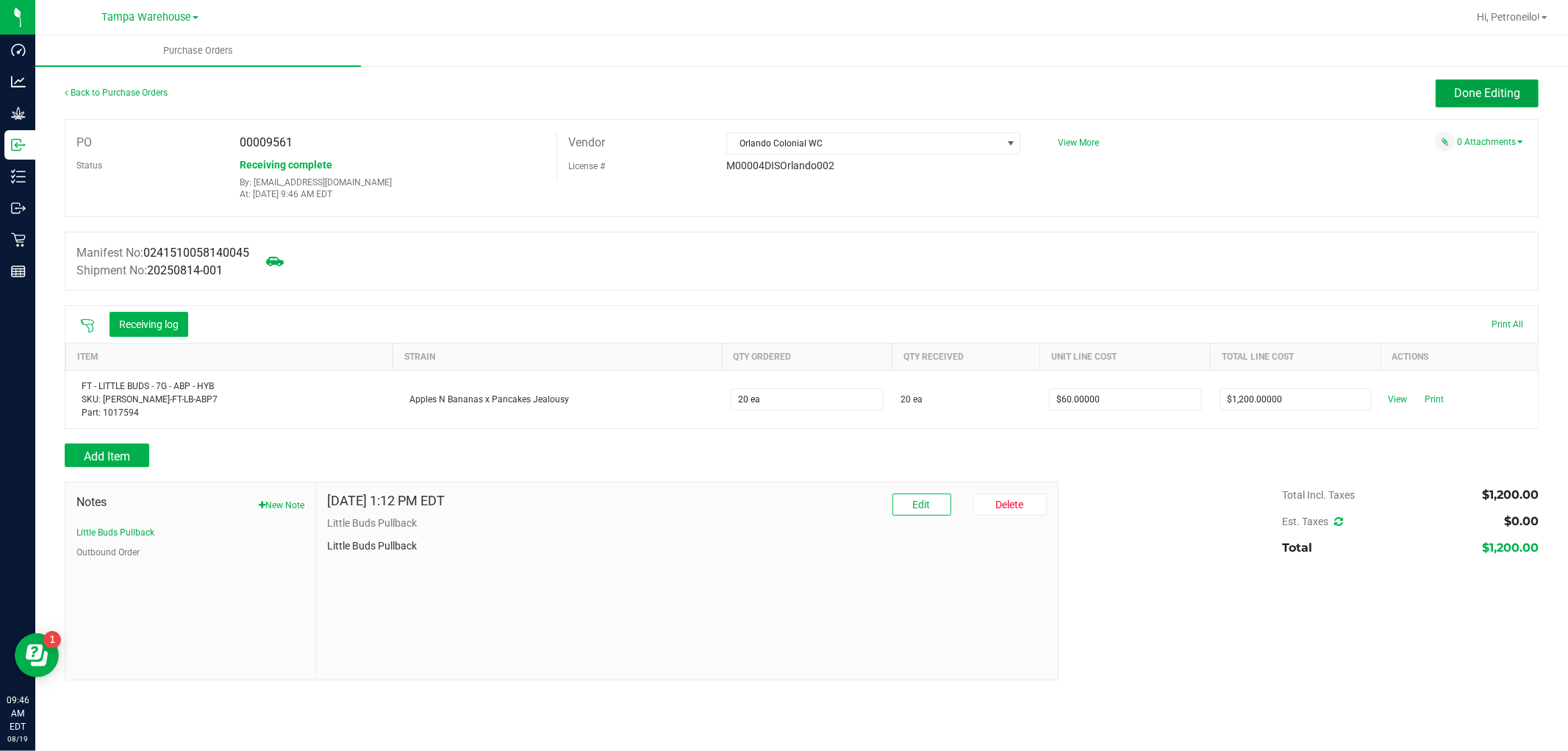
click at [1452, 97] on button "Done Editing" at bounding box center [1487, 93] width 103 height 28
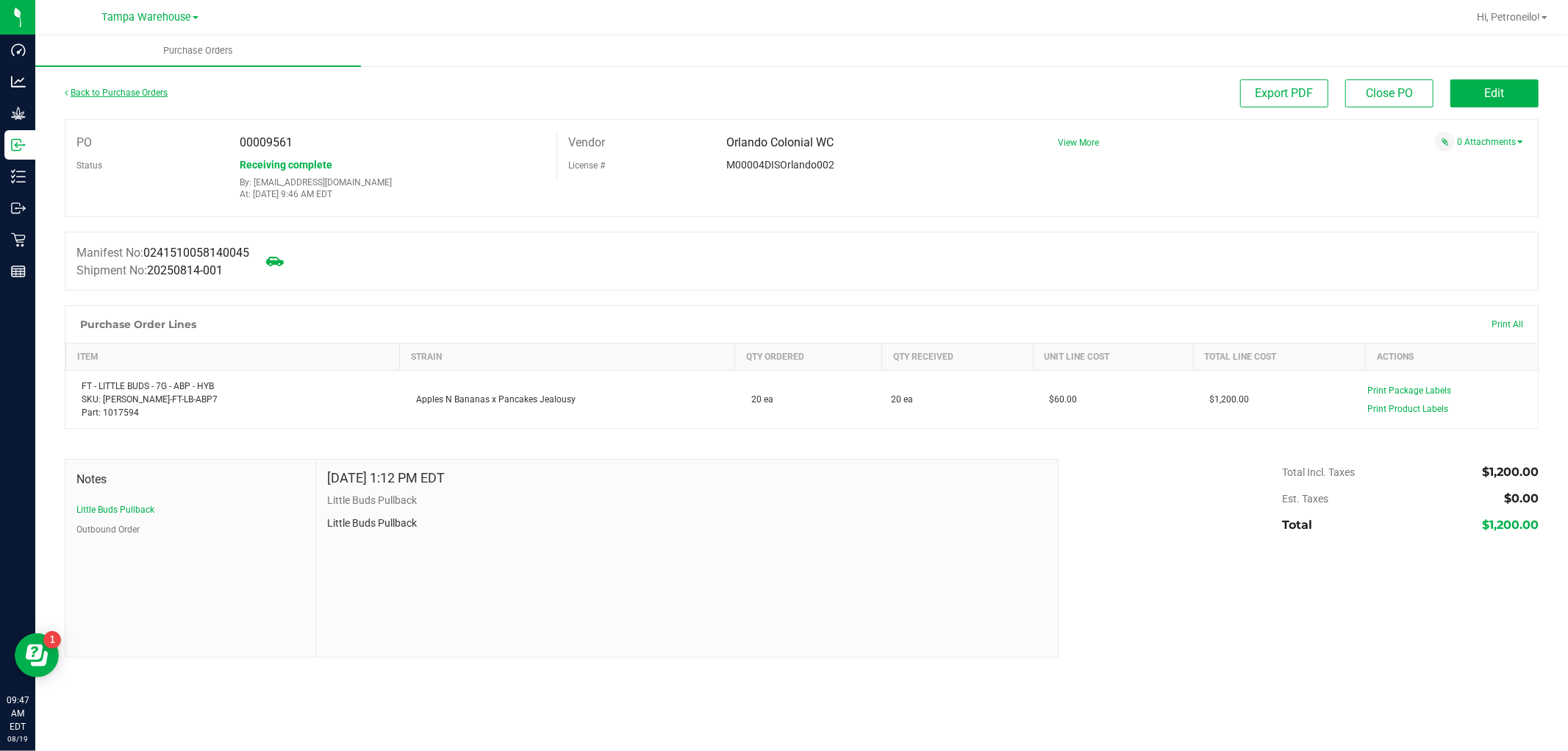
click at [96, 96] on link "Back to Purchase Orders" at bounding box center [116, 92] width 103 height 11
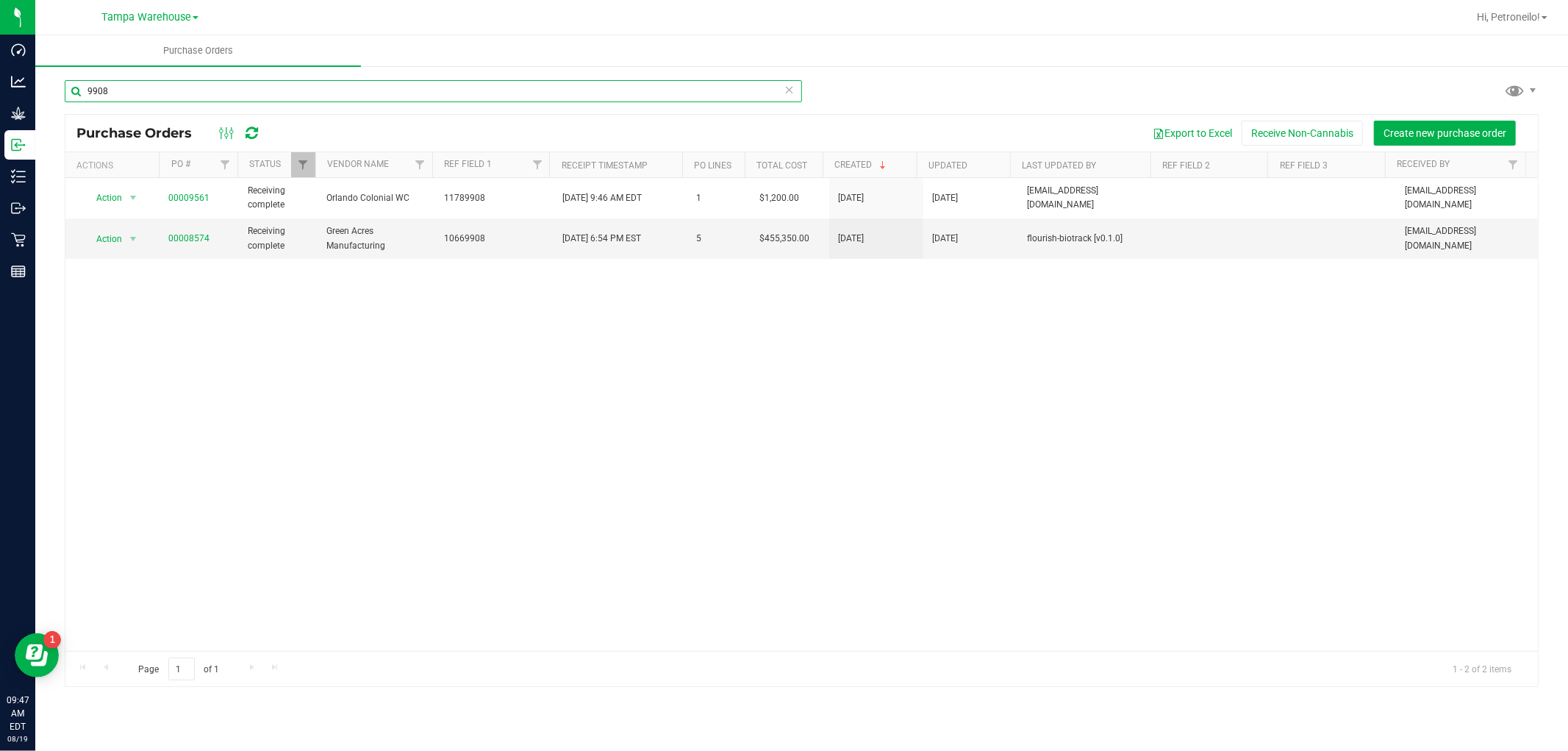
click at [231, 99] on input "9908" at bounding box center [434, 91] width 737 height 22
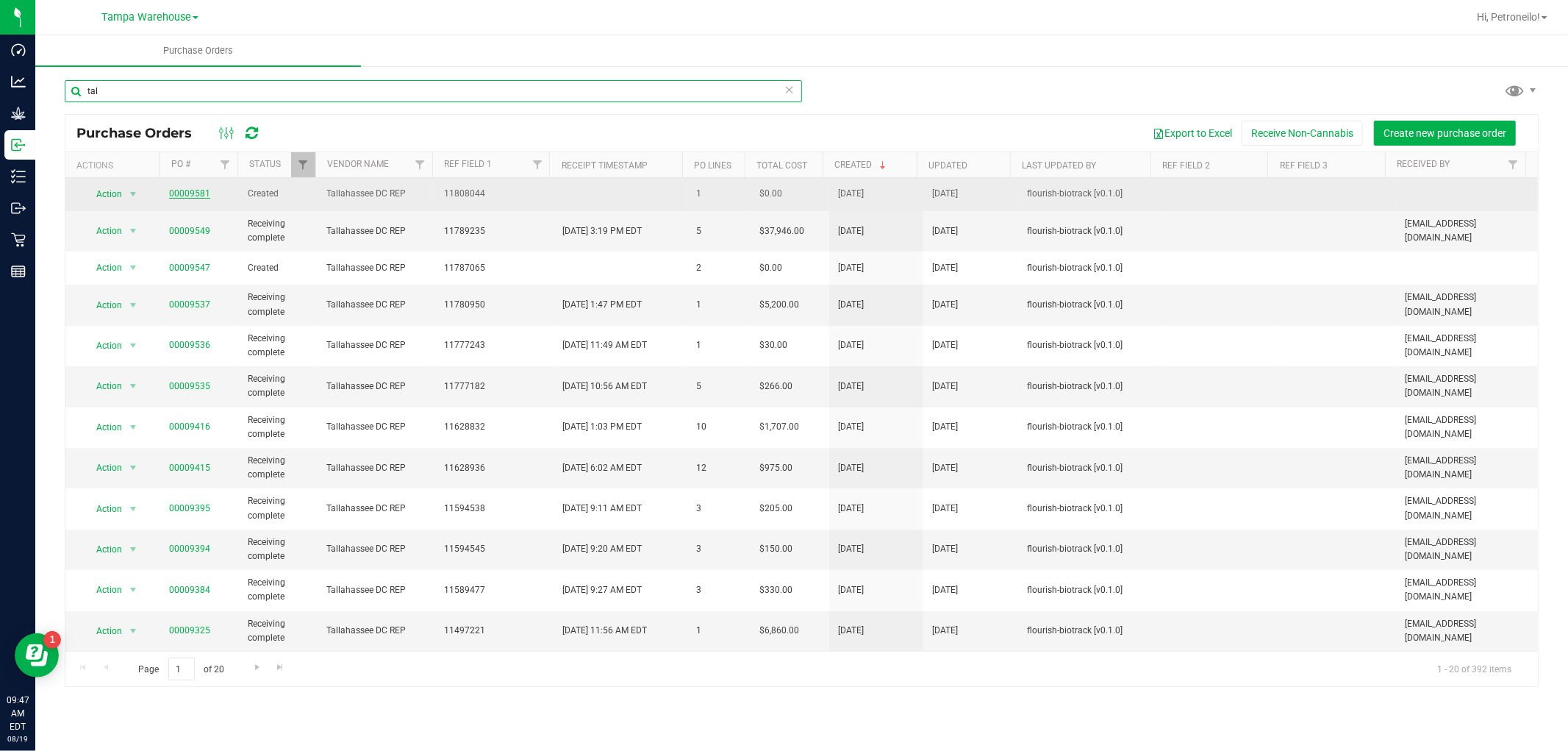
type input "tal"
click at [203, 194] on link "00009581" at bounding box center [189, 194] width 41 height 11
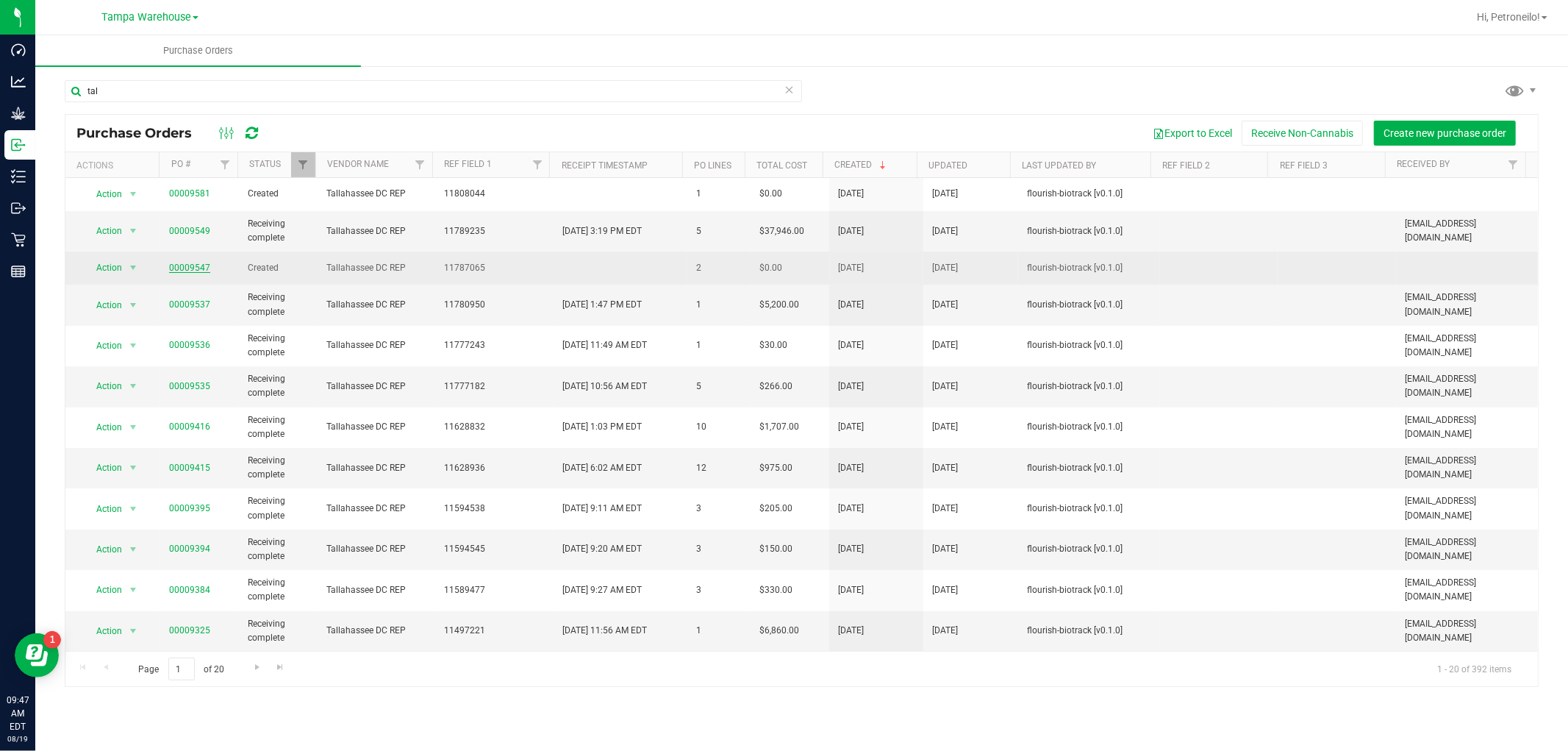
click at [204, 266] on link "00009547" at bounding box center [189, 268] width 41 height 11
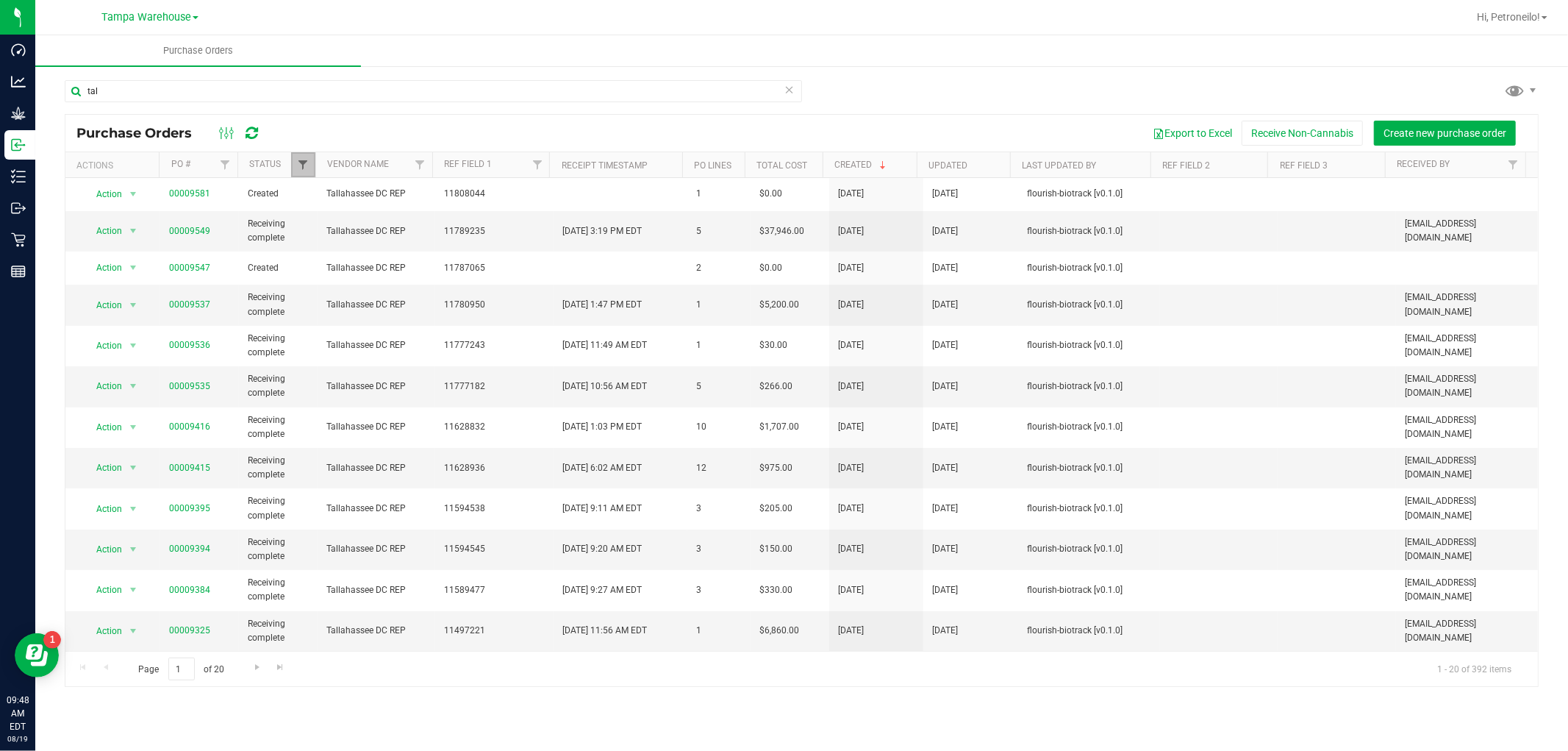
click at [299, 165] on span "Filter" at bounding box center [303, 164] width 11 height 11
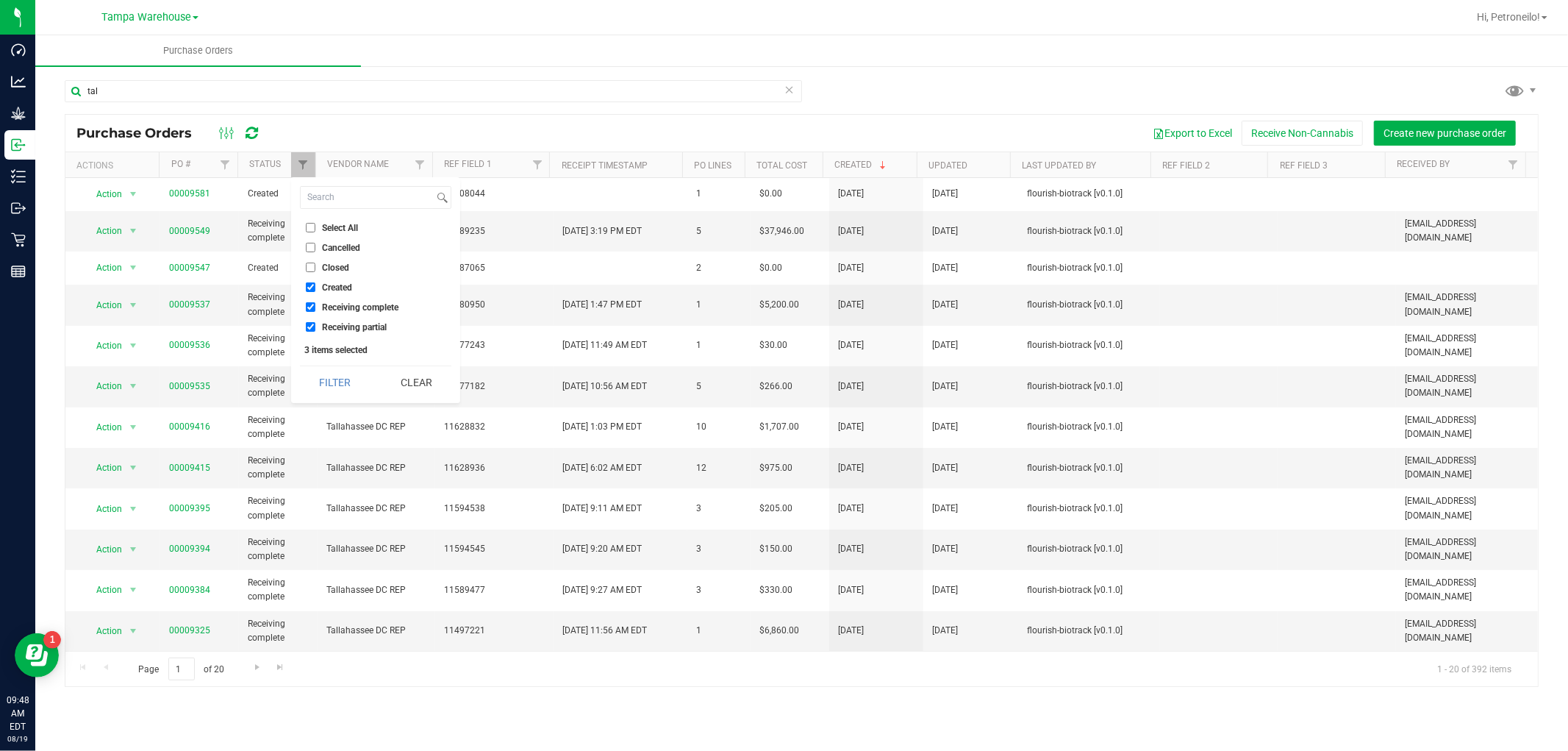
click at [311, 304] on input "Receiving complete" at bounding box center [311, 306] width 10 height 10
checkbox input "false"
click at [305, 321] on li "Receiving partial" at bounding box center [376, 328] width 151 height 16
click at [312, 322] on input "Receiving partial" at bounding box center [311, 327] width 10 height 10
checkbox input "false"
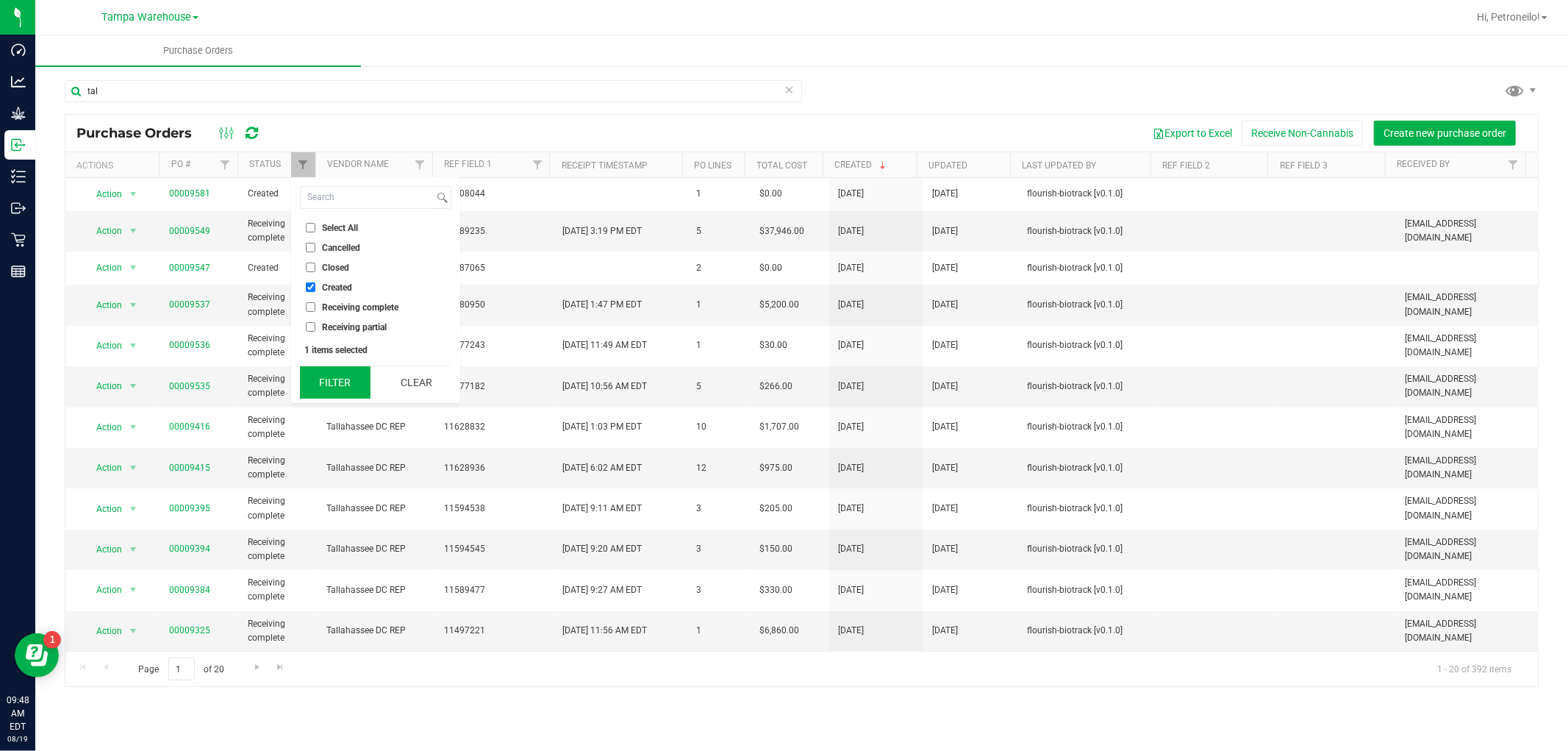
click at [326, 373] on button "Filter" at bounding box center [335, 382] width 70 height 33
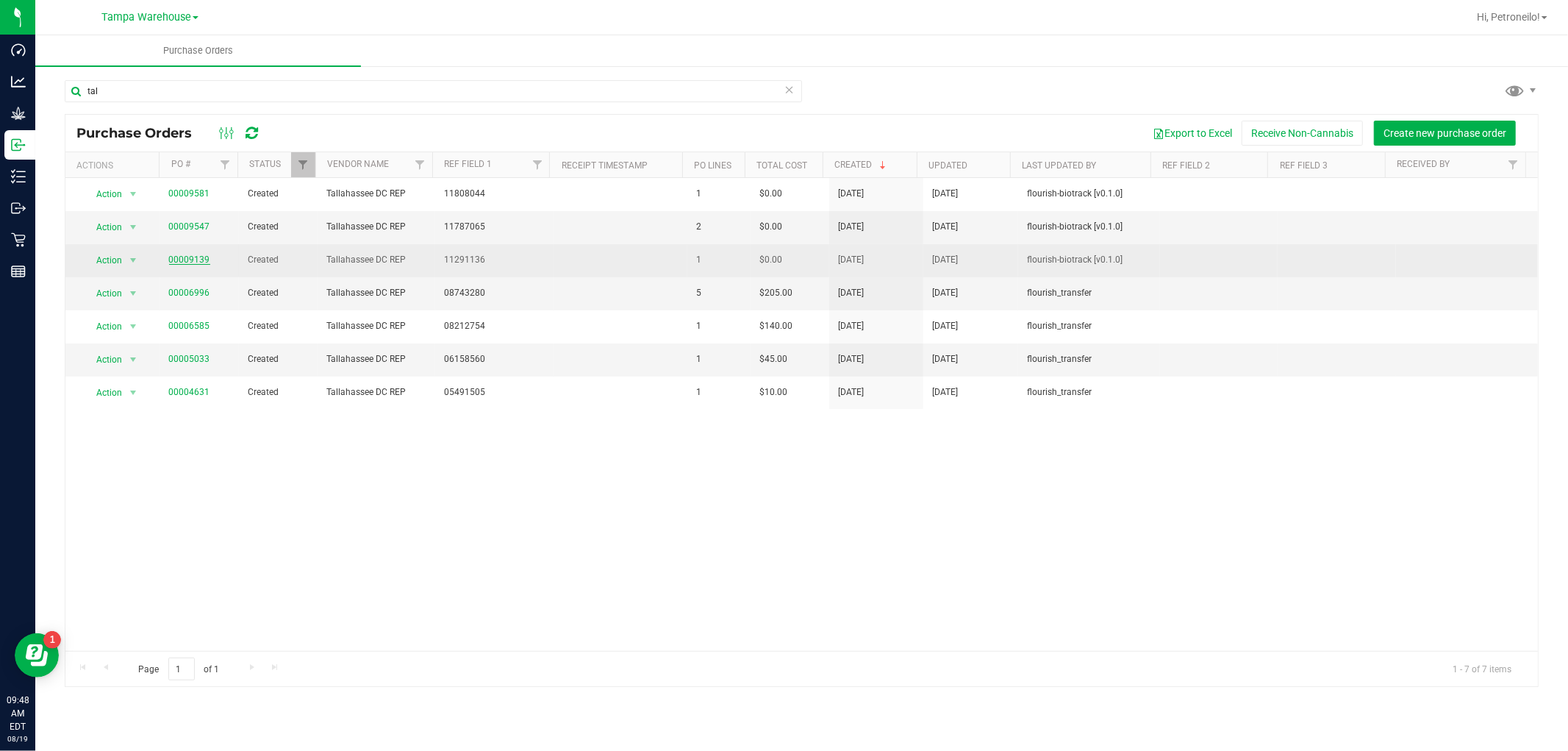
click at [181, 258] on link "00009139" at bounding box center [189, 260] width 41 height 11
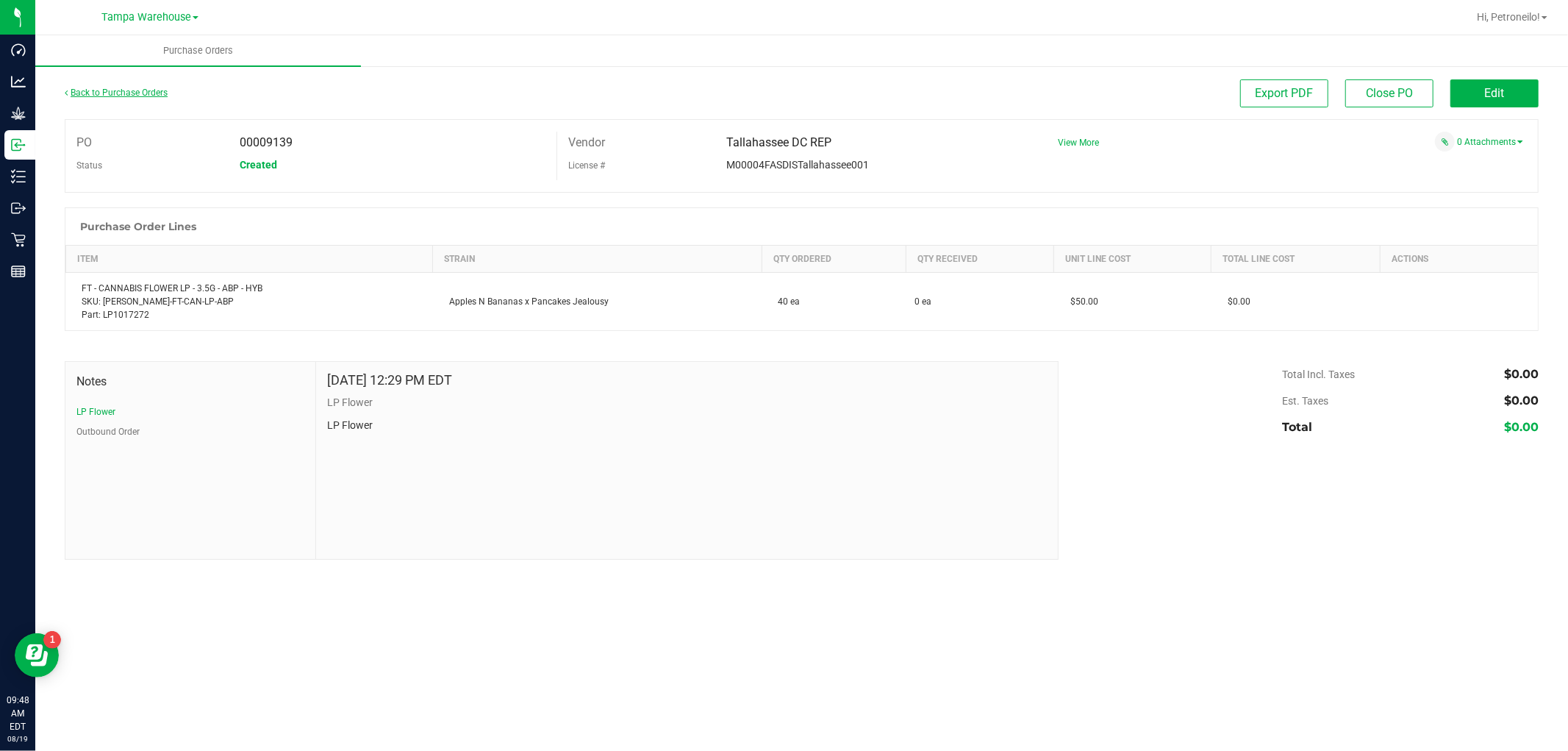
click at [154, 92] on link "Back to Purchase Orders" at bounding box center [116, 92] width 103 height 11
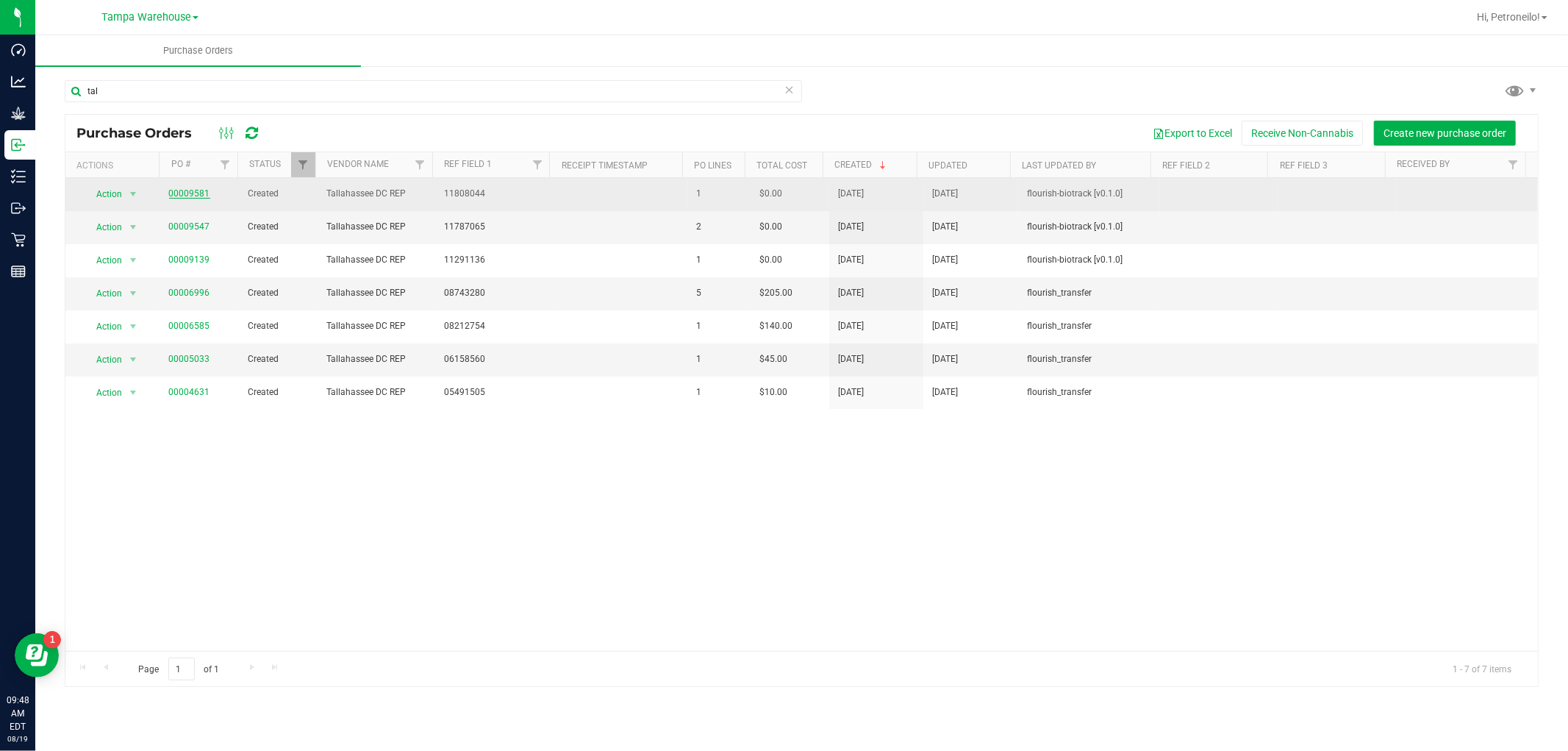
click at [201, 195] on link "00009581" at bounding box center [189, 194] width 41 height 11
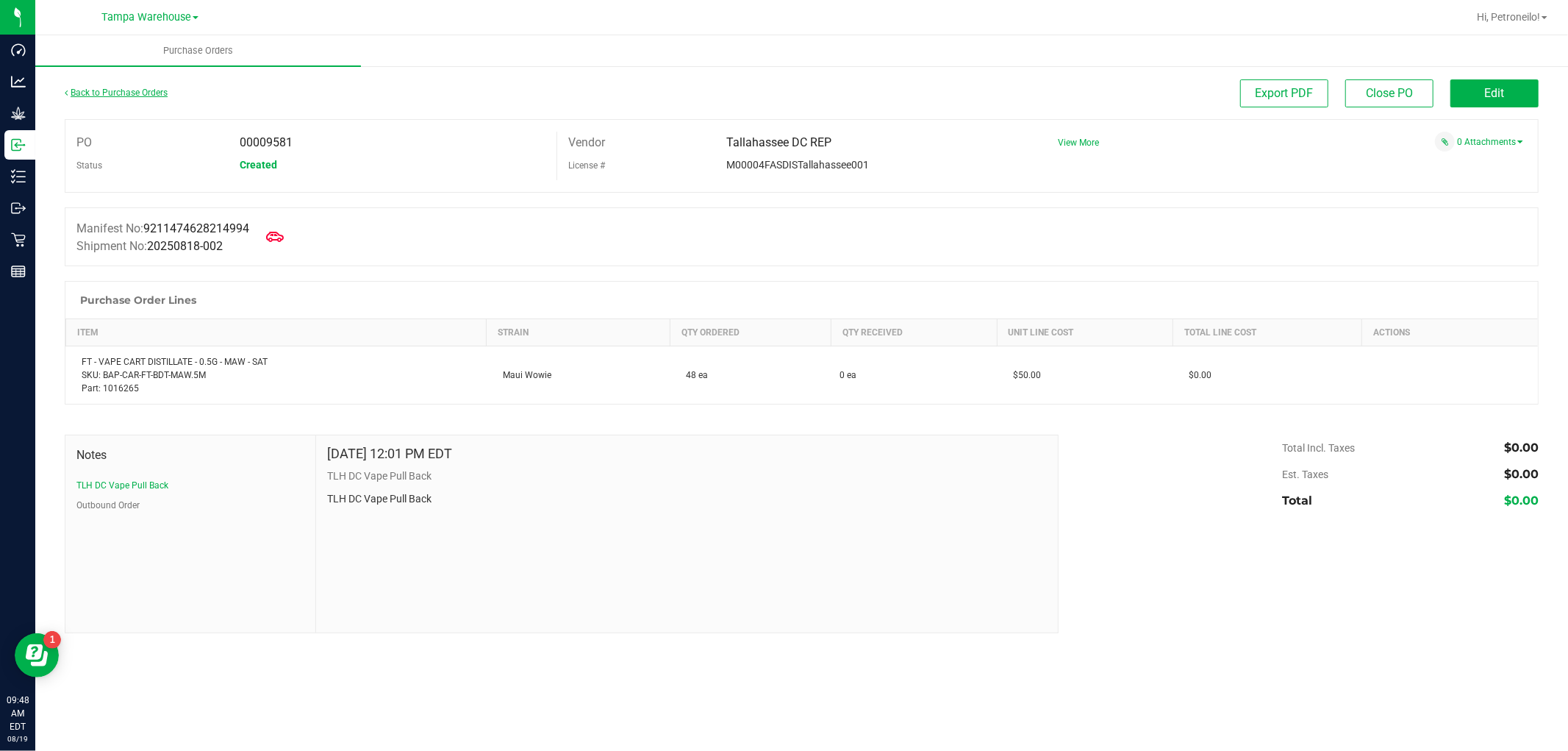
click at [112, 92] on link "Back to Purchase Orders" at bounding box center [116, 92] width 103 height 11
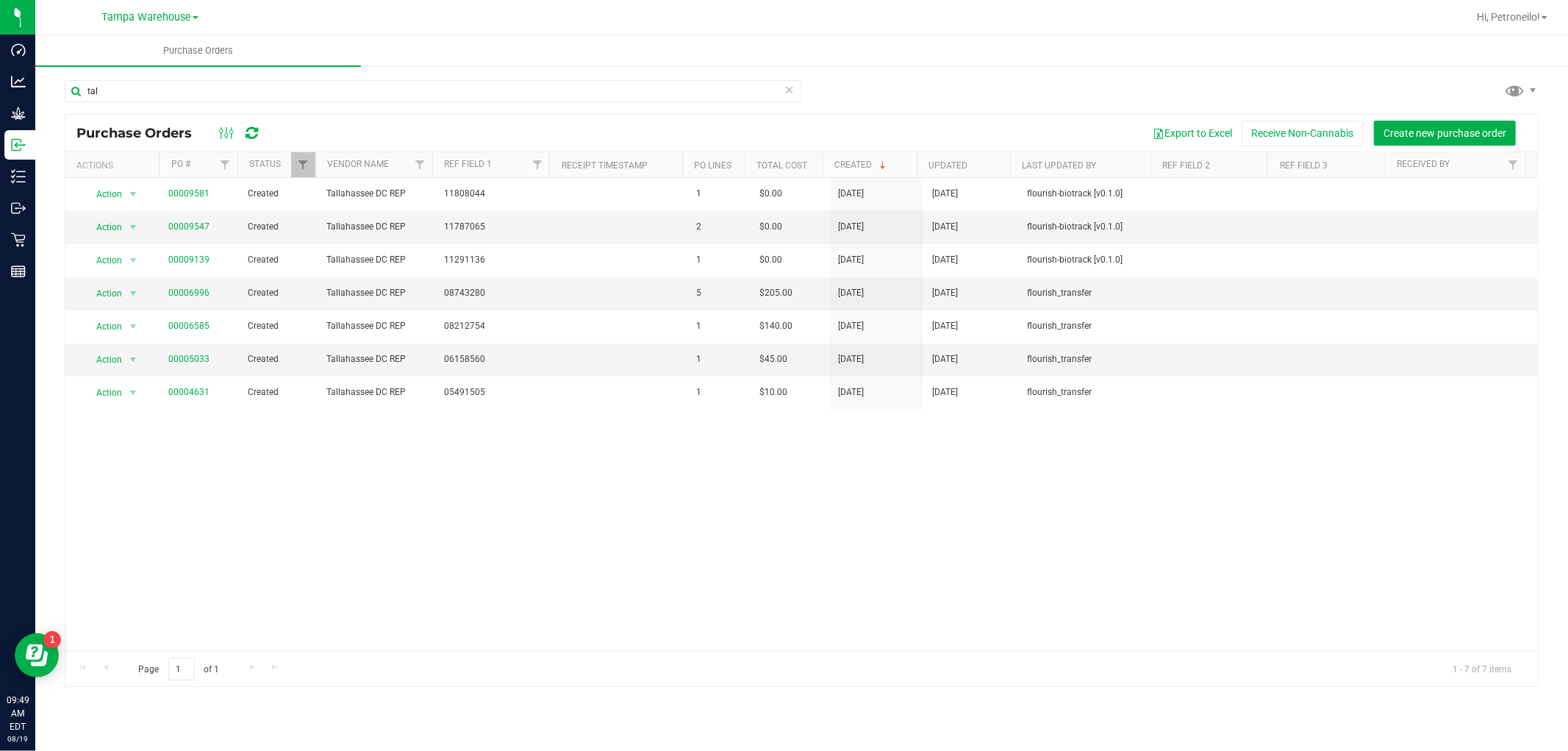
drag, startPoint x: 199, startPoint y: 98, endPoint x: 474, endPoint y: 57, distance: 278.0
click at [474, 57] on ul "Purchase Orders" at bounding box center [819, 51] width 1568 height 32
click at [303, 166] on span "Filter" at bounding box center [303, 164] width 11 height 11
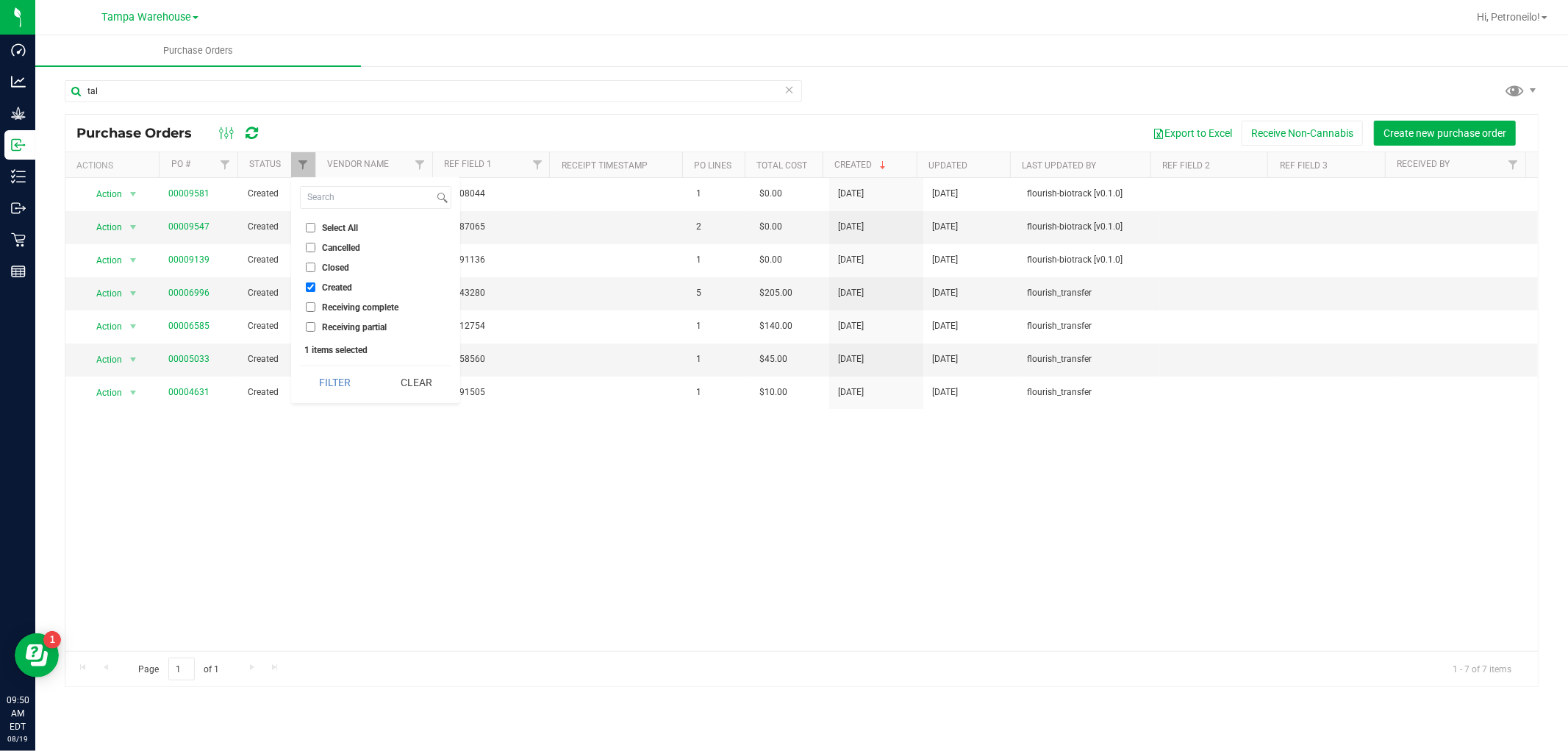
click at [342, 306] on span "Receiving complete" at bounding box center [360, 307] width 77 height 9
click at [315, 306] on input "Receiving complete" at bounding box center [311, 306] width 10 height 10
checkbox input "true"
click at [311, 291] on input "Created" at bounding box center [311, 287] width 10 height 10
checkbox input "false"
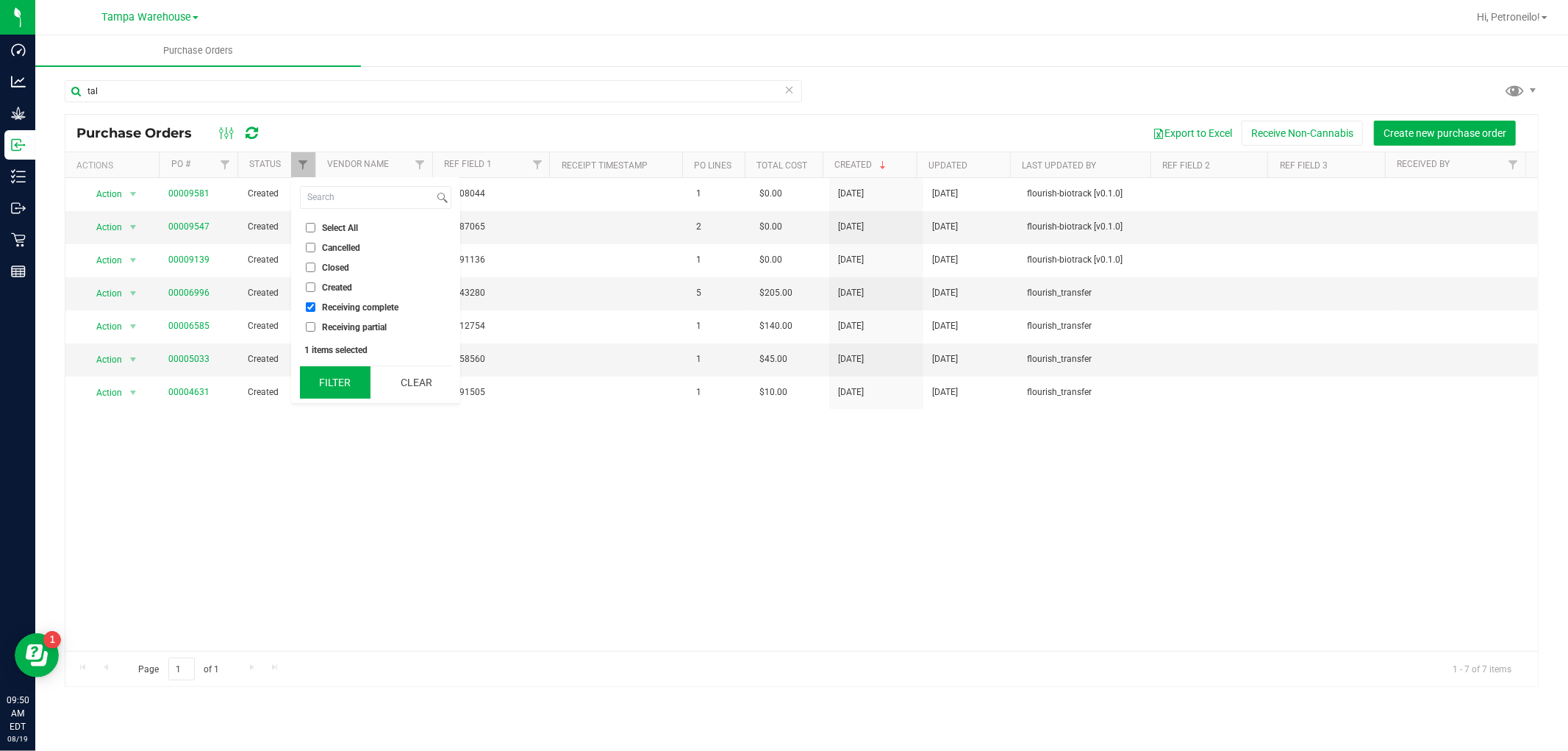
click at [333, 373] on button "Filter" at bounding box center [335, 382] width 70 height 33
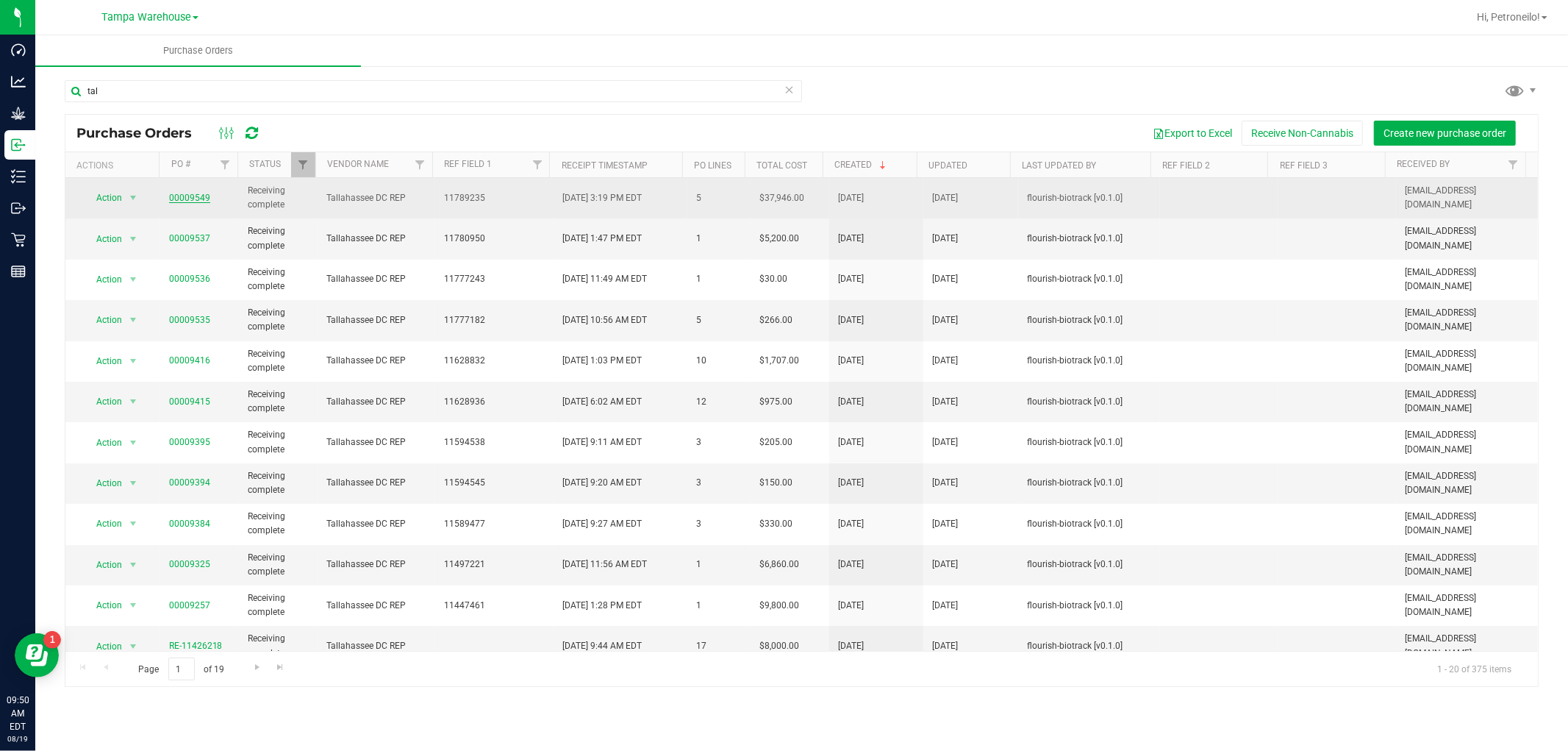
click at [194, 197] on link "00009549" at bounding box center [189, 198] width 41 height 11
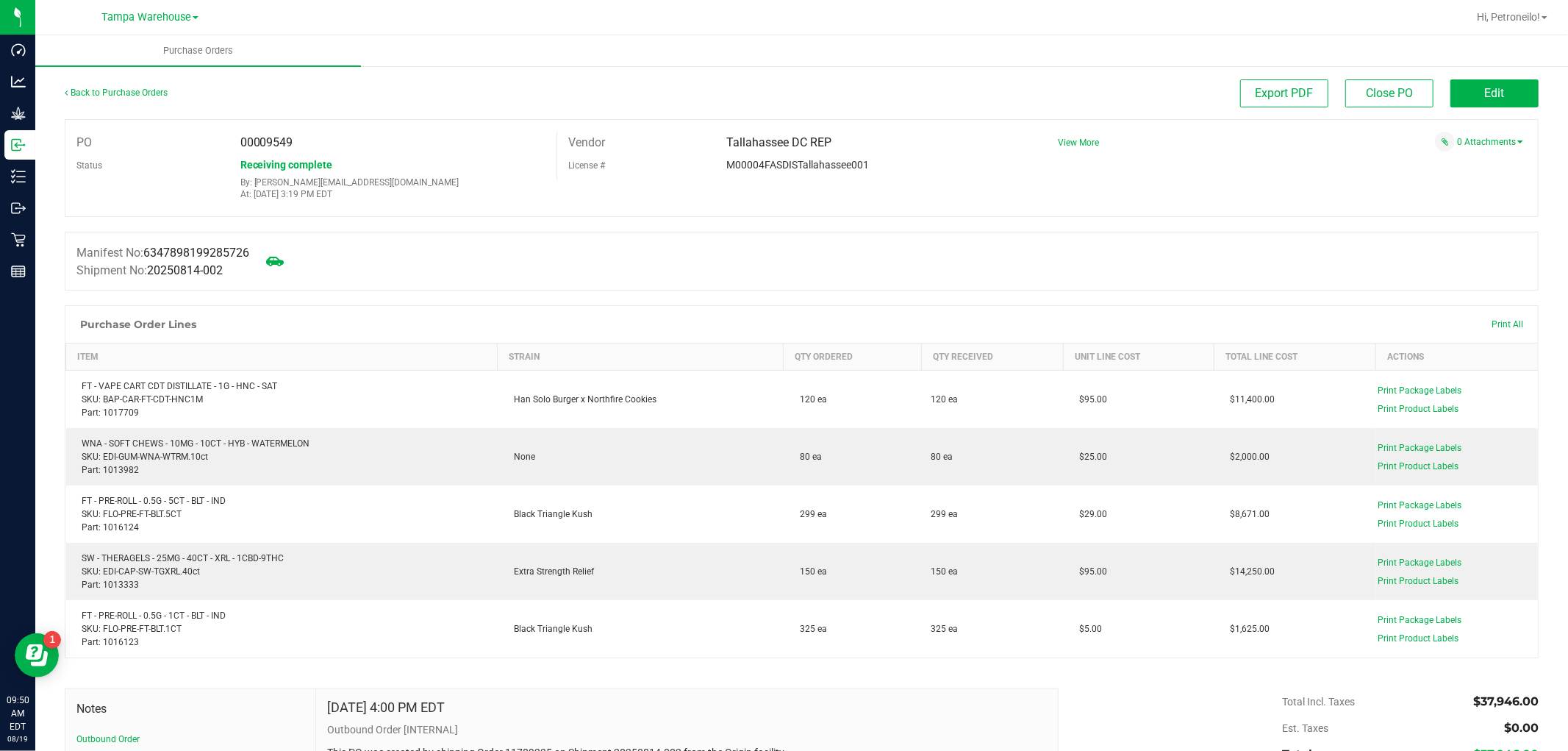
drag, startPoint x: 194, startPoint y: 197, endPoint x: 414, endPoint y: 99, distance: 240.8
click at [414, 99] on div "Back to Purchase Orders" at bounding box center [249, 92] width 369 height 26
click at [128, 94] on link "Back to Purchase Orders" at bounding box center [116, 92] width 103 height 11
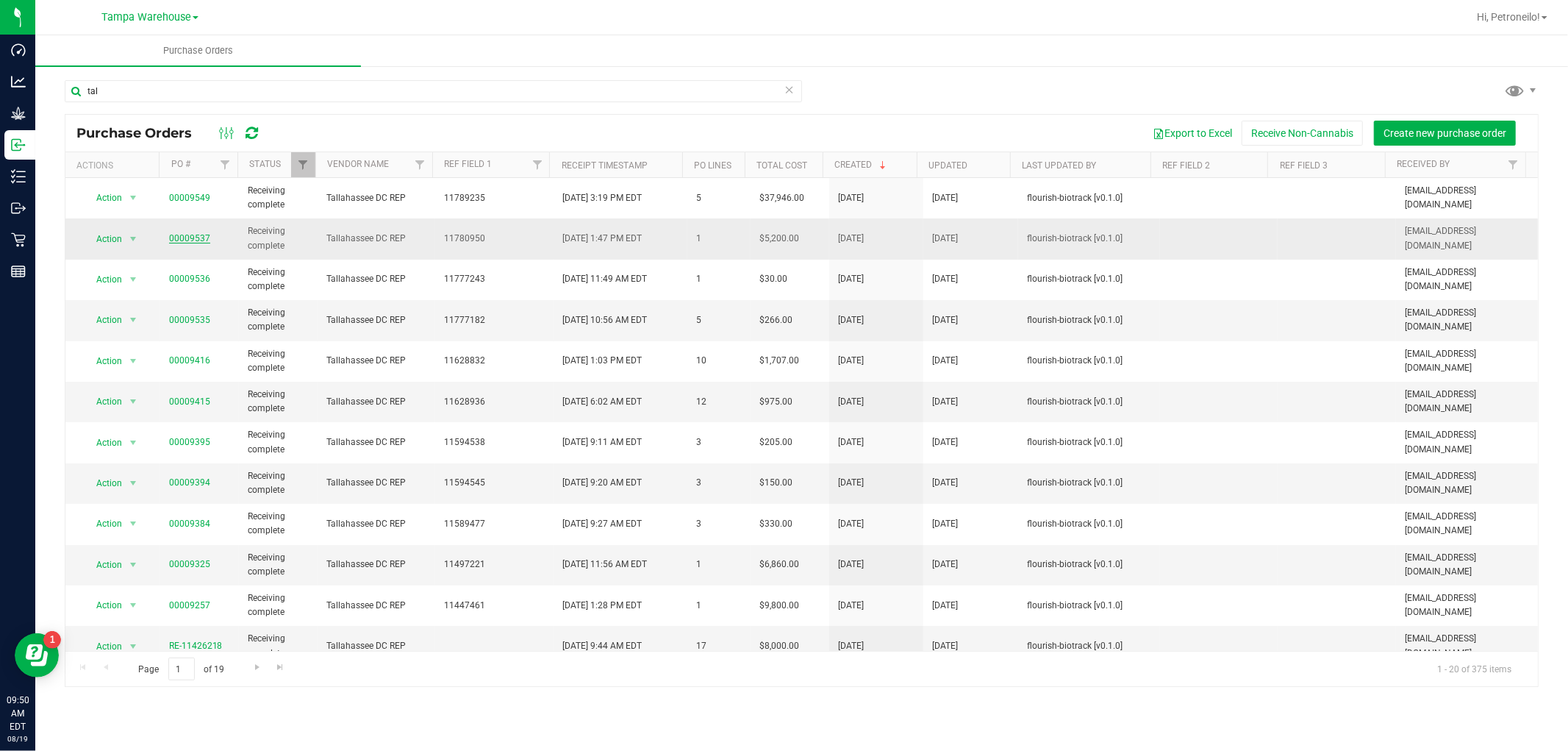
click at [201, 236] on link "00009537" at bounding box center [189, 239] width 41 height 11
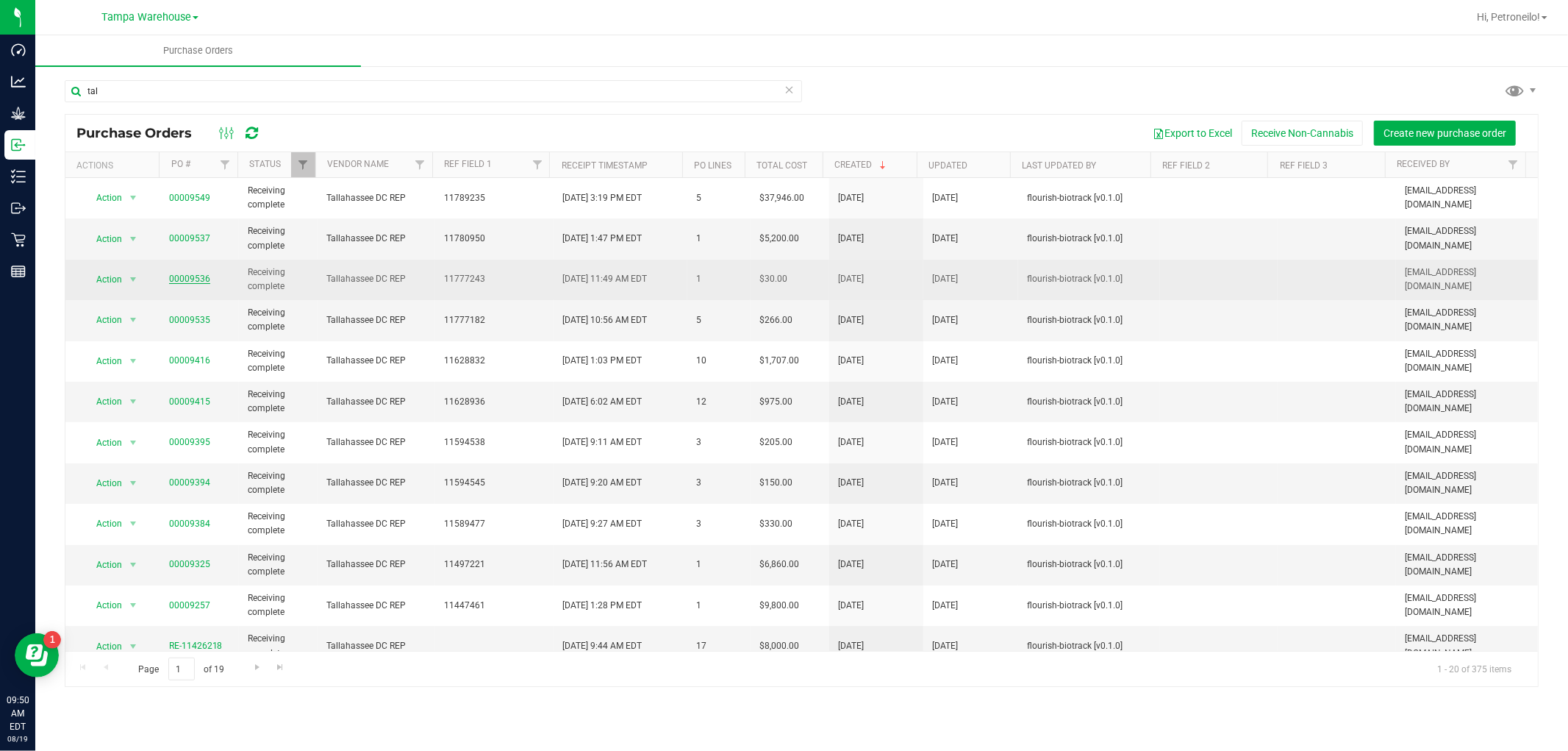
click at [200, 275] on link "00009536" at bounding box center [189, 279] width 41 height 11
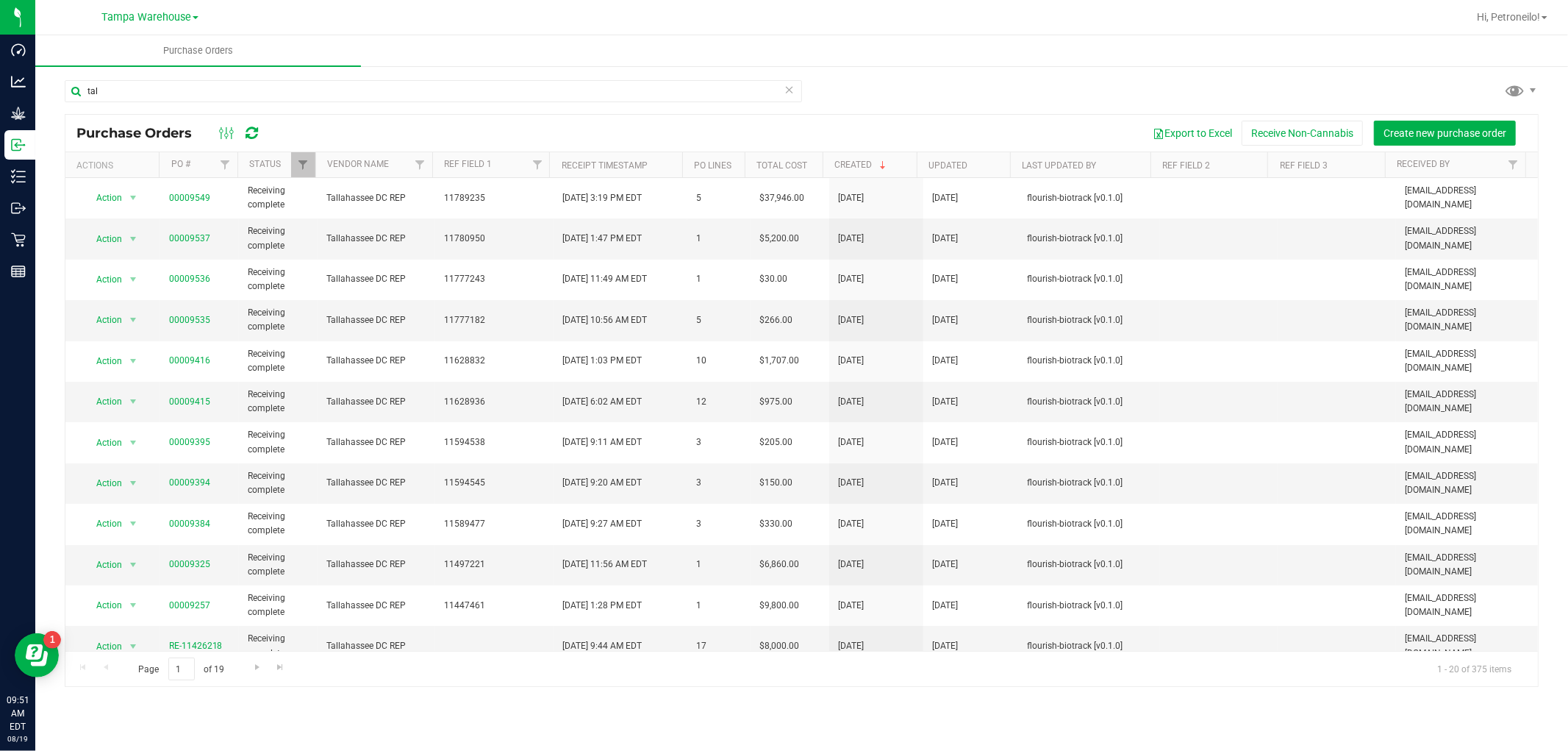
drag, startPoint x: 297, startPoint y: 431, endPoint x: 900, endPoint y: 92, distance: 691.8
click at [900, 92] on div "tal" at bounding box center [802, 97] width 1474 height 33
click at [177, 320] on link "00009535" at bounding box center [189, 320] width 41 height 11
click at [145, 90] on input "tal" at bounding box center [434, 91] width 737 height 22
drag, startPoint x: 145, startPoint y: 89, endPoint x: 143, endPoint y: 66, distance: 23.1
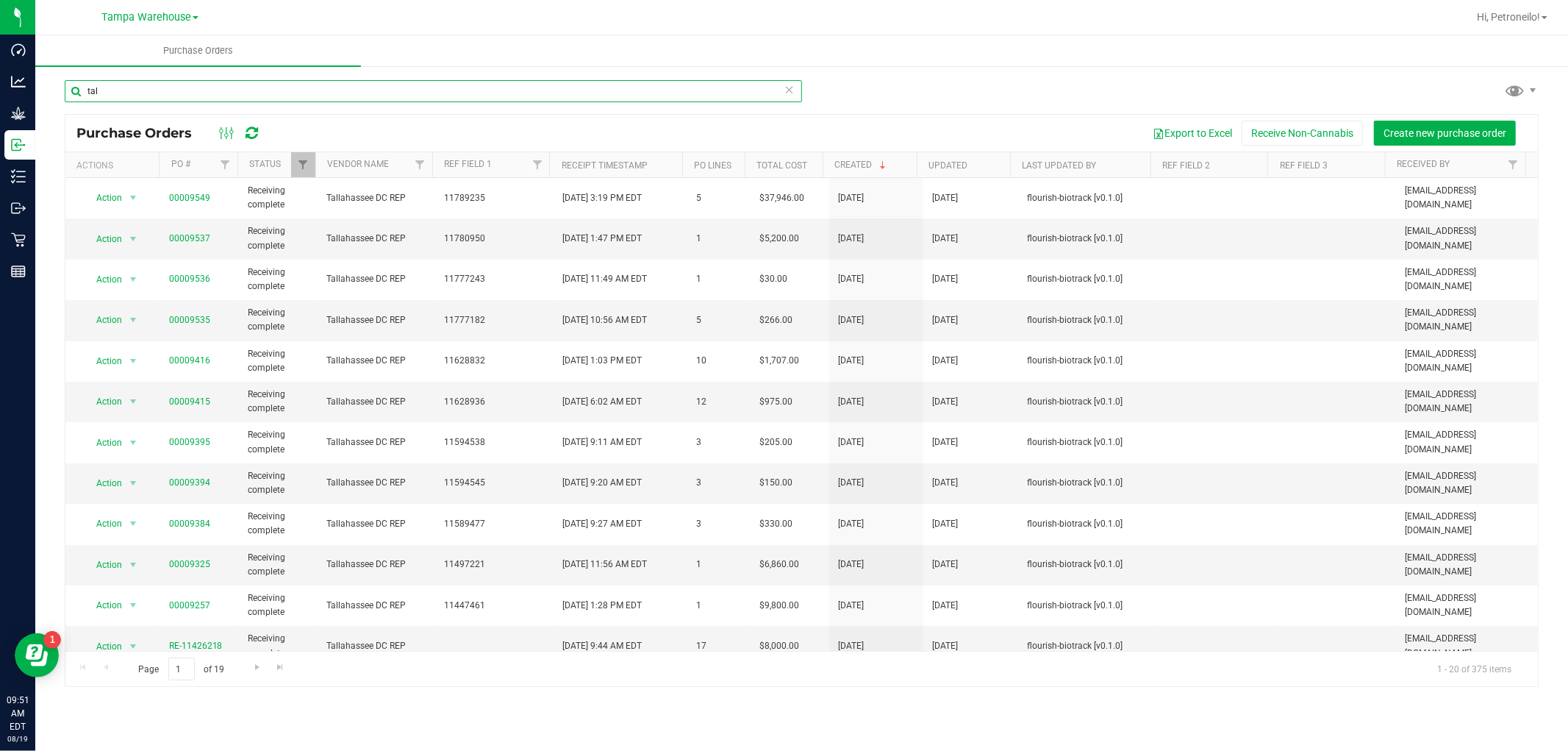
click at [145, 80] on input "tal" at bounding box center [434, 91] width 737 height 22
click at [191, 0] on nav "Tampa Warehouse [GEOGRAPHIC_DATA] [PERSON_NAME] WC [GEOGRAPHIC_DATA] [PERSON_NA…" at bounding box center [802, 18] width 1533 height 35
click at [194, 16] on span at bounding box center [195, 17] width 6 height 3
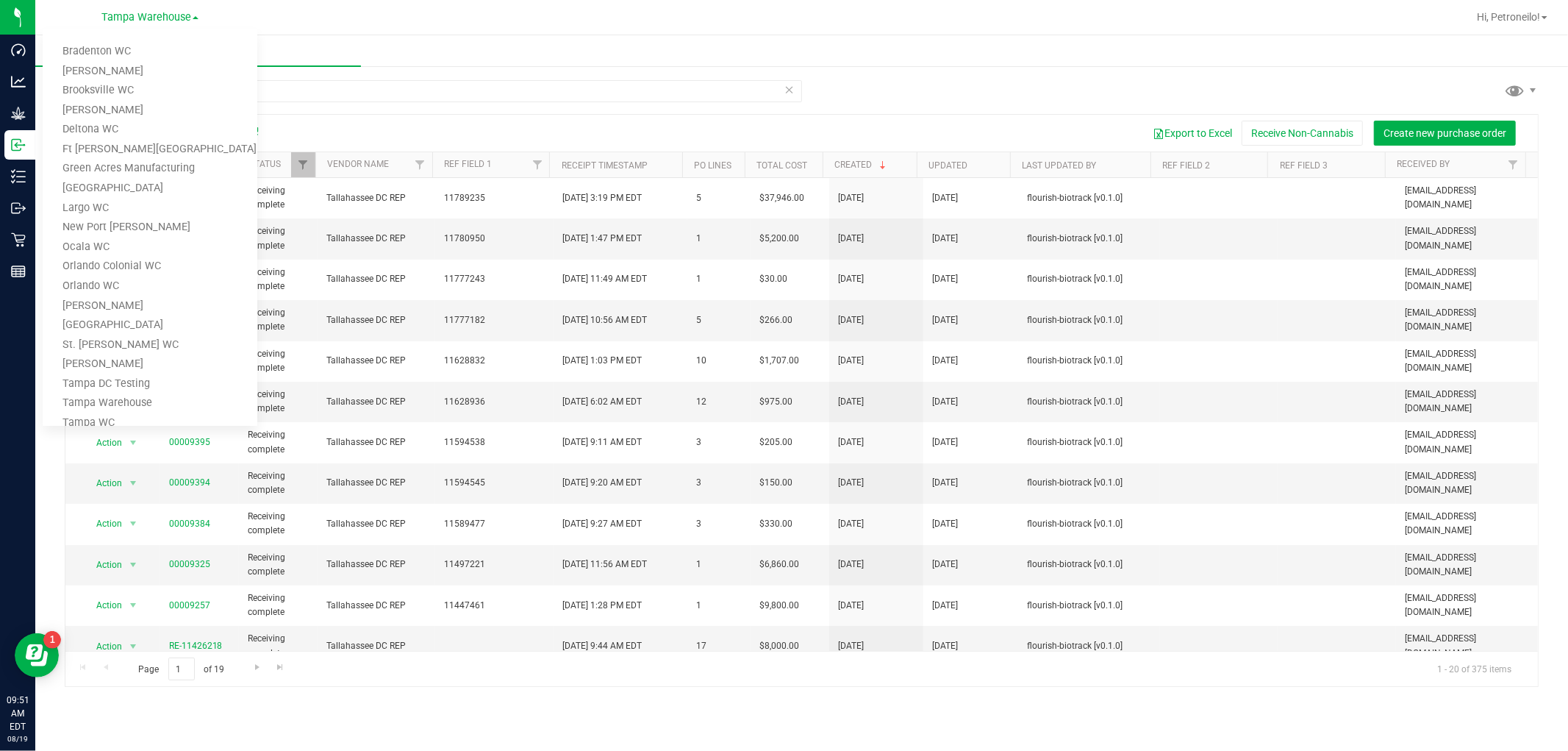
click at [360, 28] on div at bounding box center [865, 17] width 1205 height 29
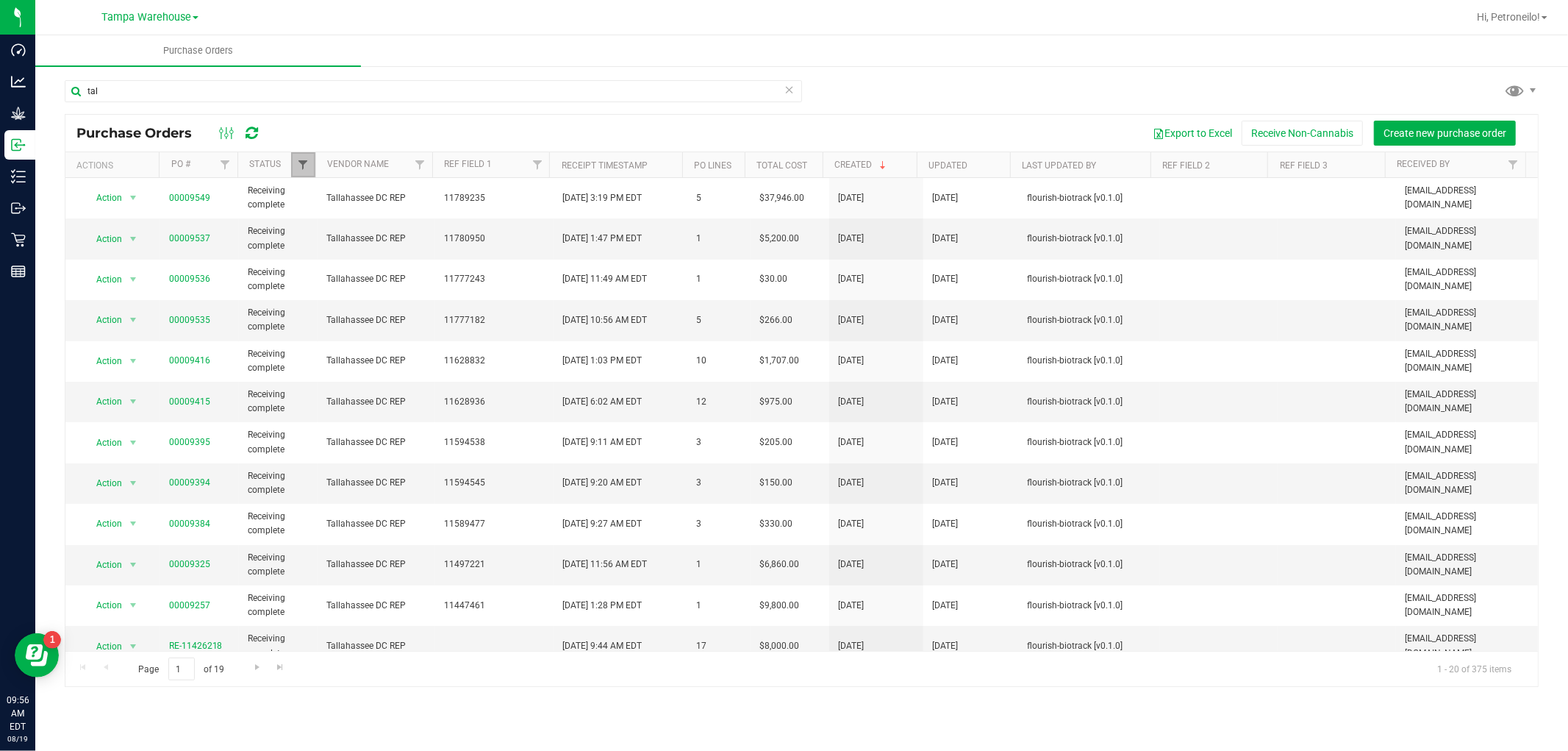
click at [297, 170] on span "Filter" at bounding box center [303, 164] width 11 height 11
click at [333, 284] on span "Created" at bounding box center [337, 288] width 30 height 9
click at [315, 284] on input "Created" at bounding box center [311, 287] width 10 height 10
checkbox input "true"
click at [332, 304] on li "Receiving complete" at bounding box center [376, 307] width 151 height 16
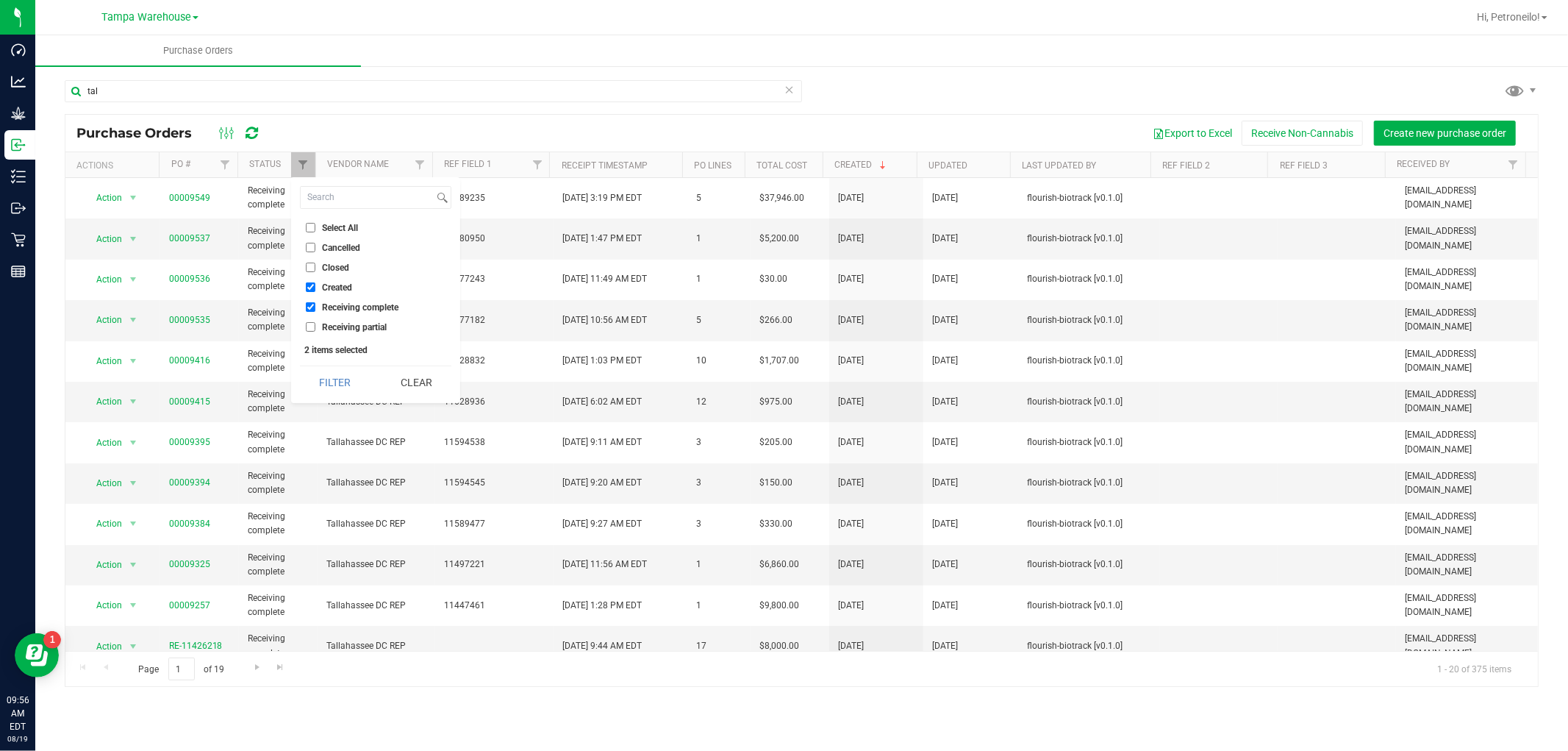
click at [332, 304] on span "Receiving complete" at bounding box center [360, 307] width 77 height 9
click at [315, 304] on input "Receiving complete" at bounding box center [311, 306] width 10 height 10
checkbox input "false"
click at [328, 372] on button "Filter" at bounding box center [335, 382] width 70 height 33
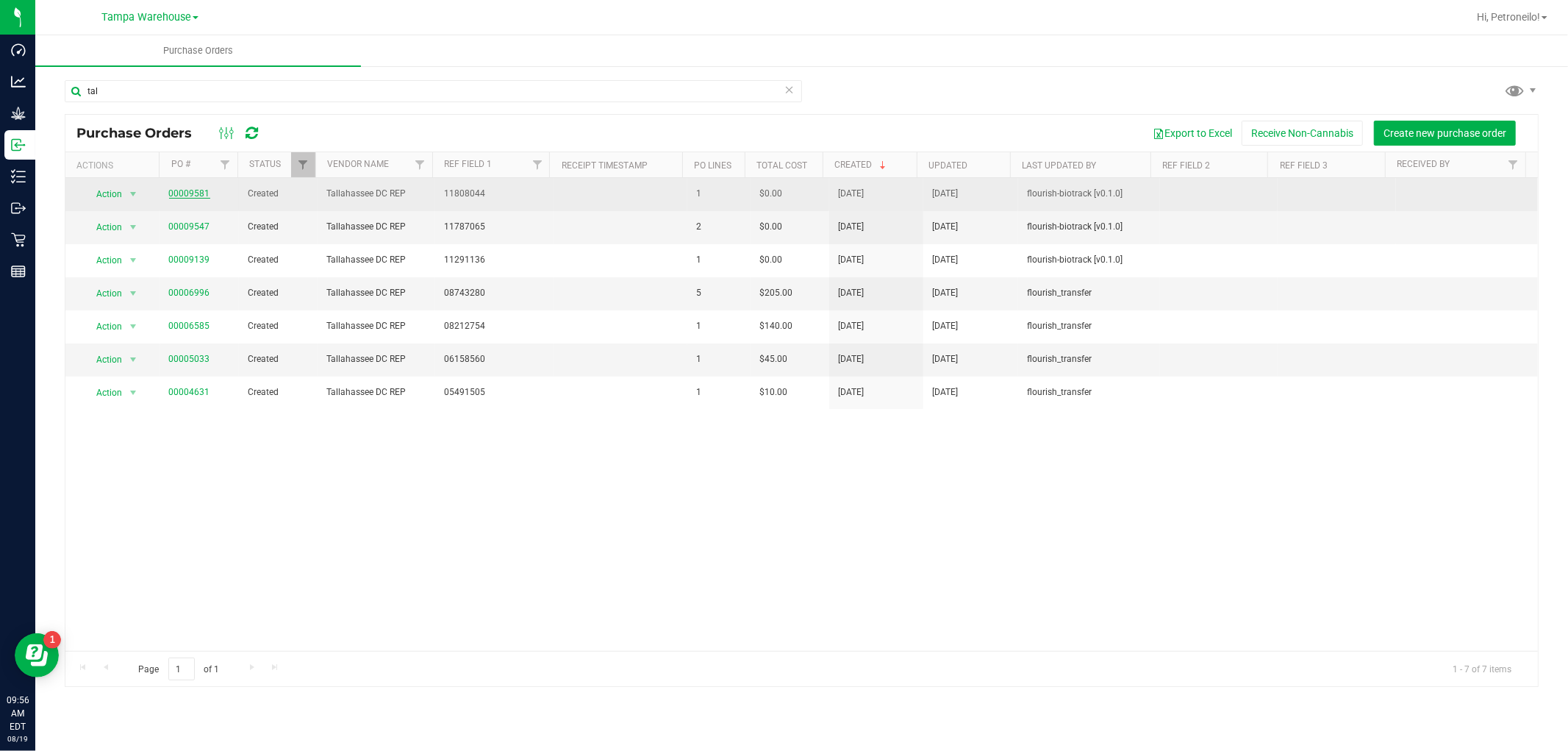
click at [206, 193] on link "00009581" at bounding box center [189, 194] width 41 height 11
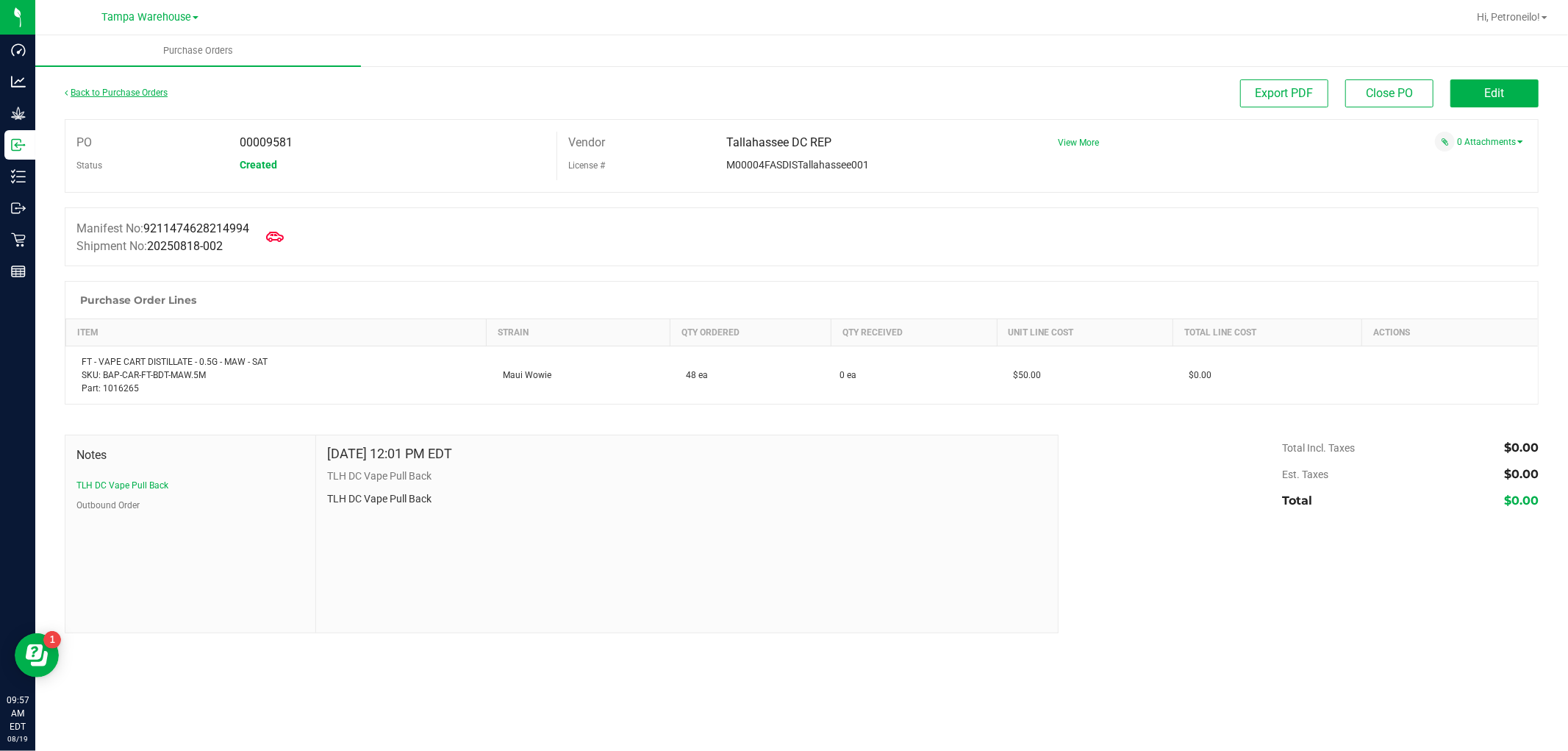
click at [131, 96] on link "Back to Purchase Orders" at bounding box center [116, 92] width 103 height 11
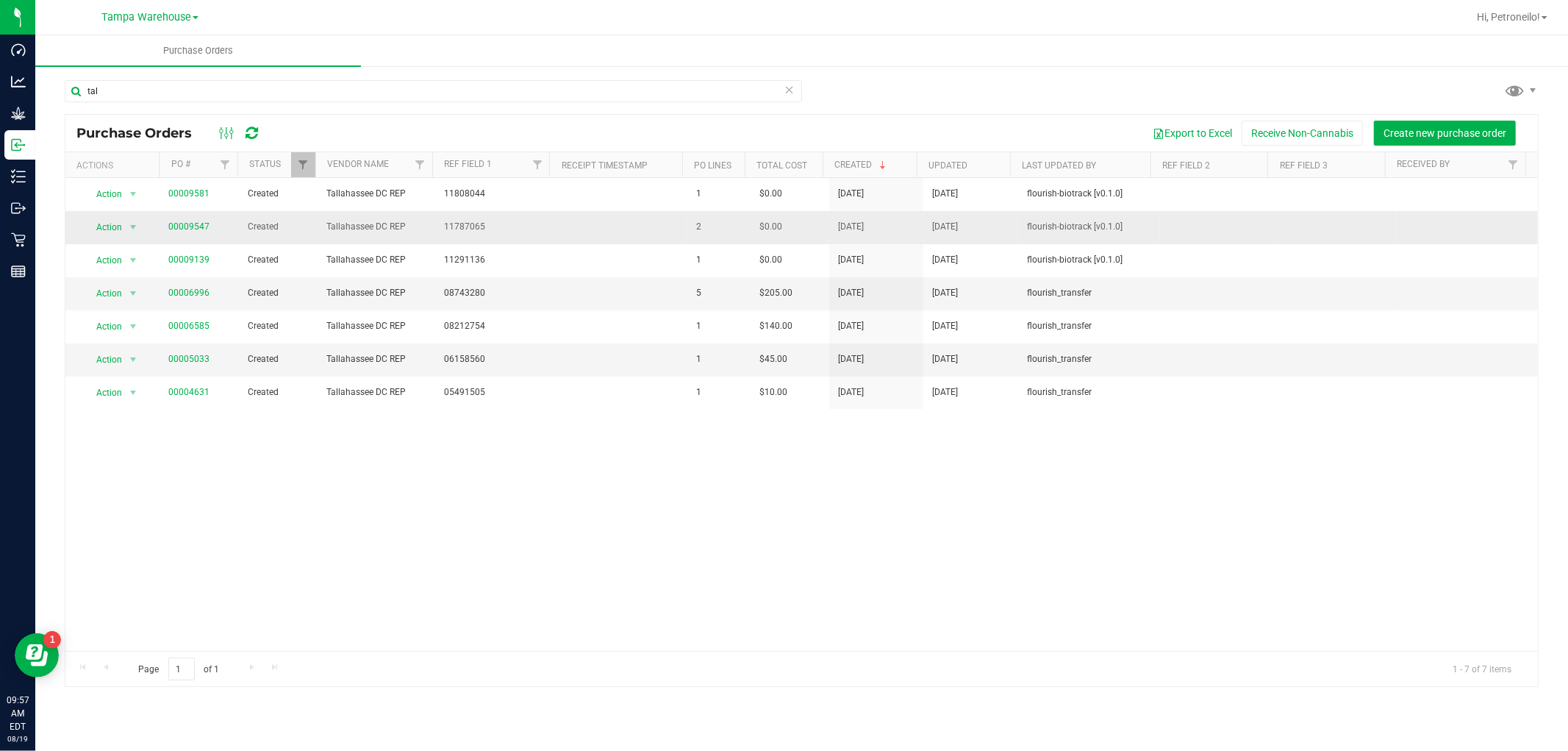
click at [181, 221] on span "00009547" at bounding box center [189, 227] width 41 height 14
click at [181, 226] on link "00009547" at bounding box center [189, 226] width 41 height 11
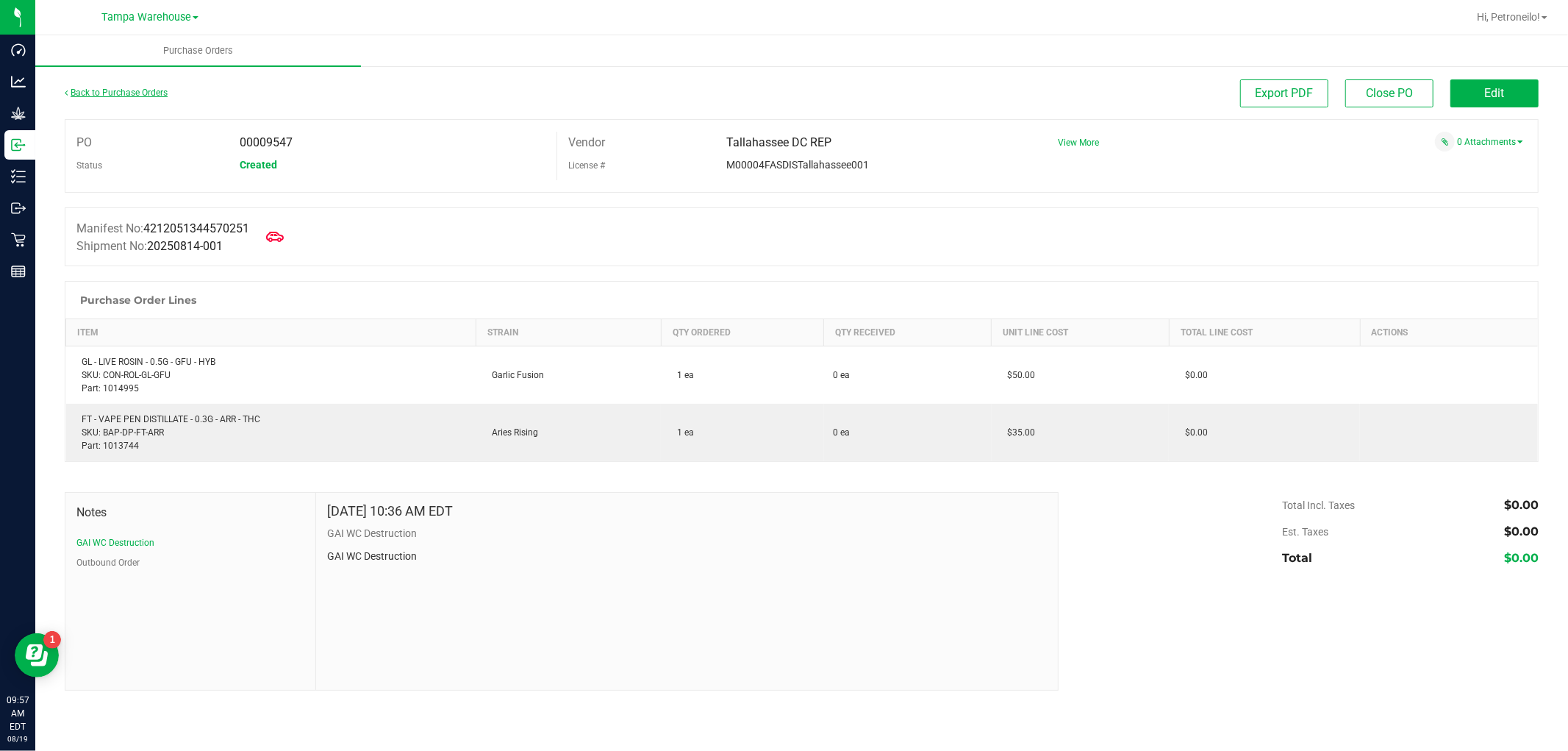
click at [141, 89] on link "Back to Purchase Orders" at bounding box center [116, 92] width 103 height 11
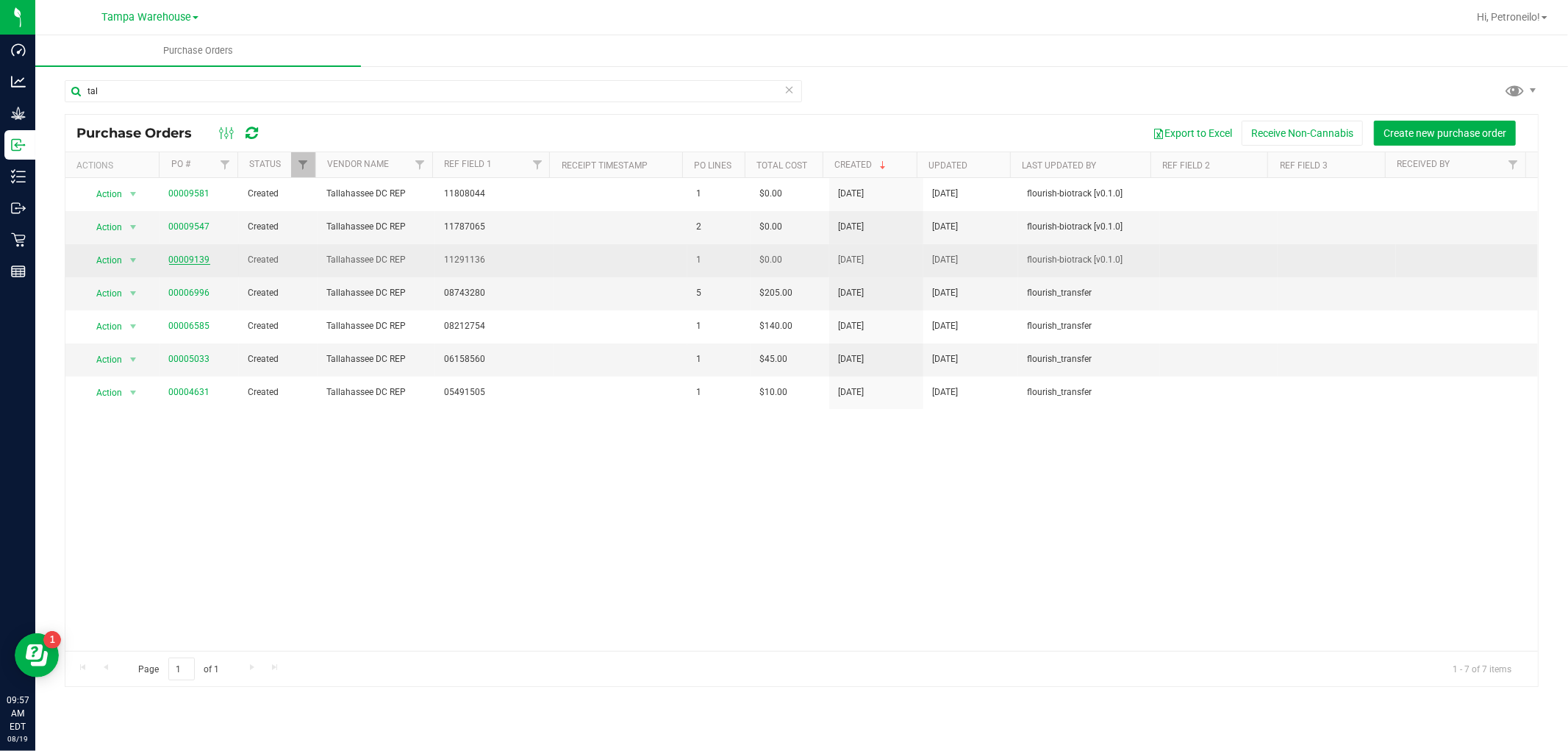
click at [180, 258] on link "00009139" at bounding box center [189, 260] width 41 height 11
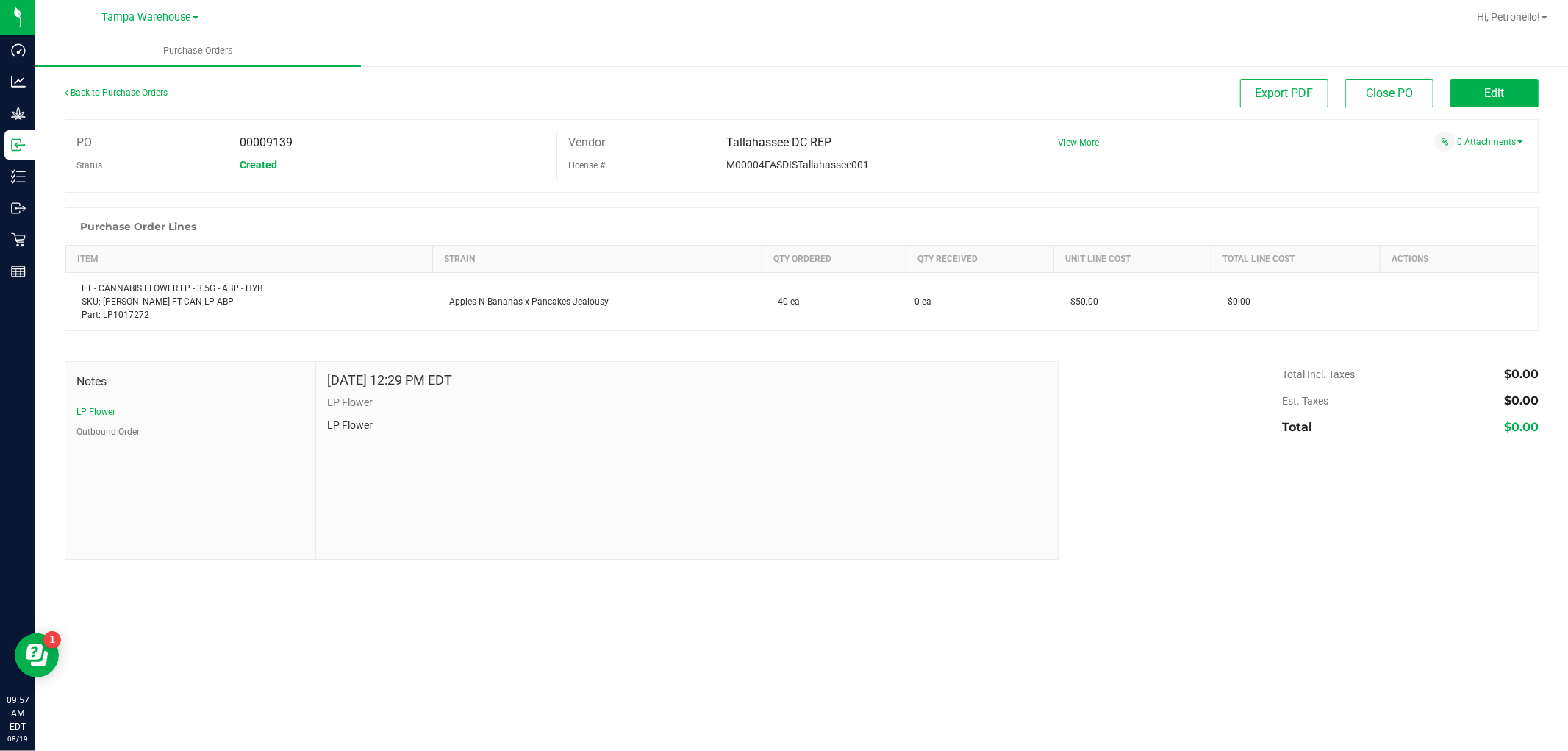
click at [132, 98] on div "Back to Purchase Orders" at bounding box center [249, 92] width 369 height 26
click at [135, 93] on link "Back to Purchase Orders" at bounding box center [116, 92] width 103 height 11
